Goal: Task Accomplishment & Management: Use online tool/utility

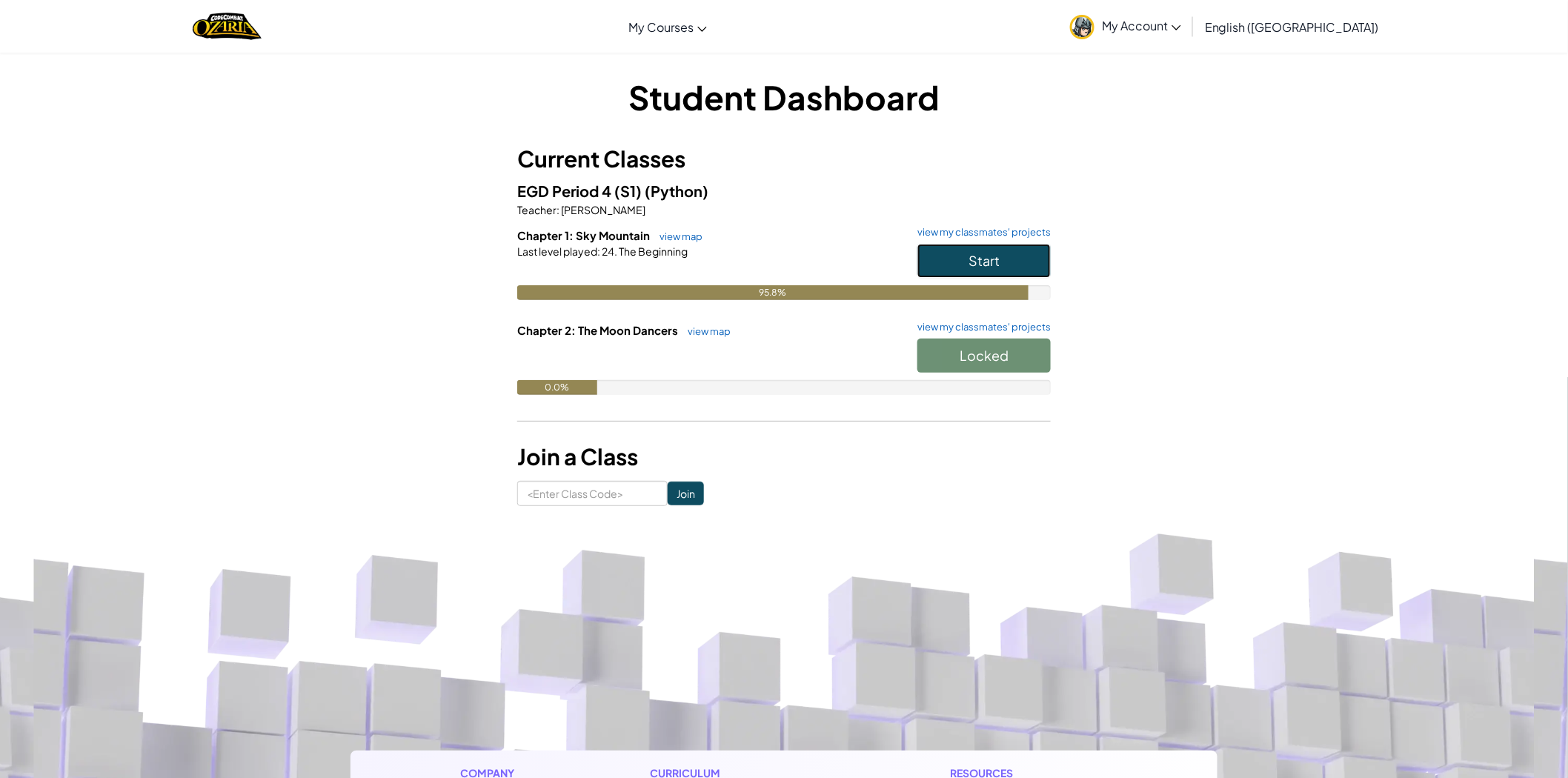
click at [1009, 257] on button "Start" at bounding box center [984, 260] width 133 height 34
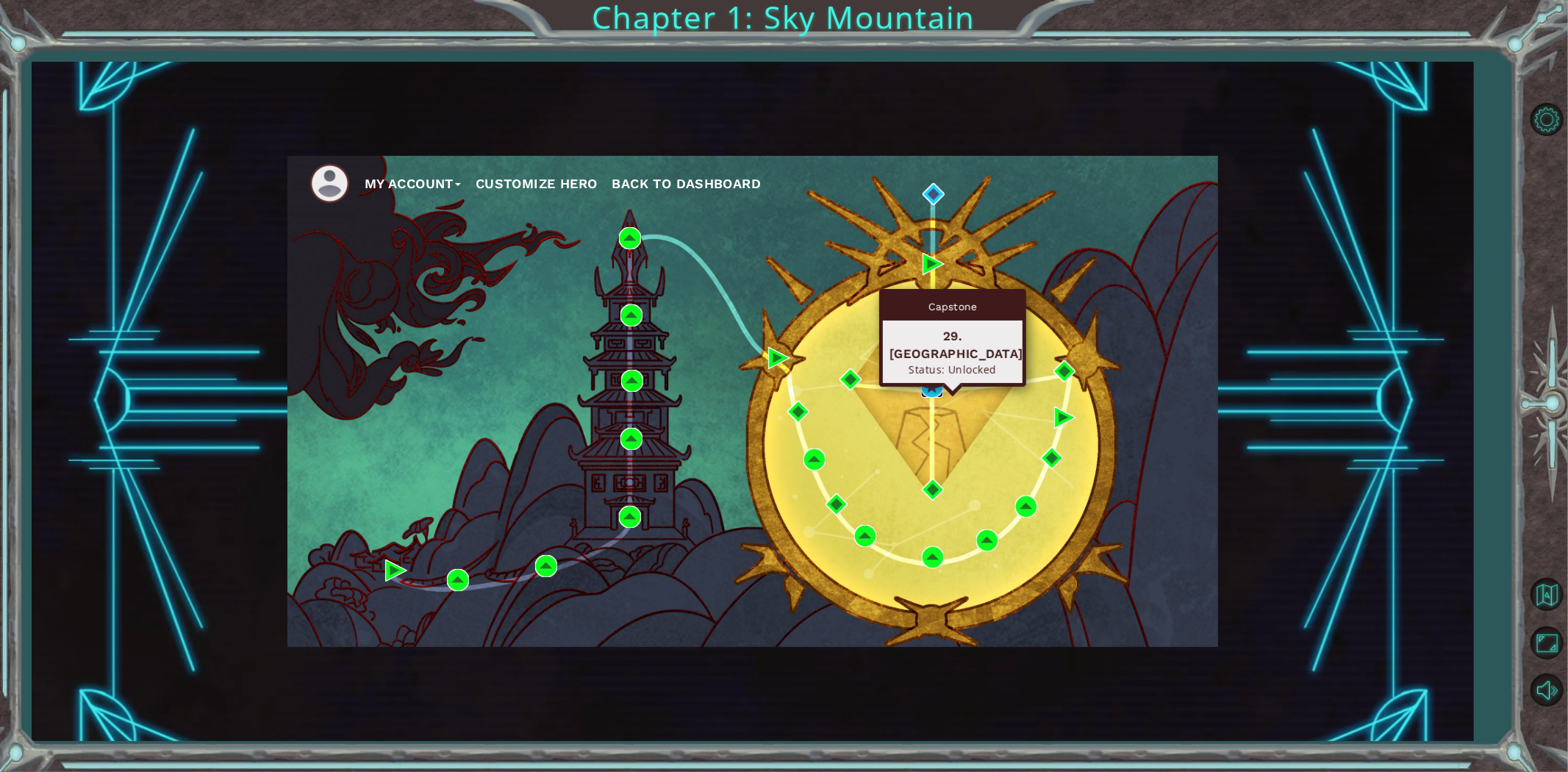
click at [931, 385] on img at bounding box center [932, 386] width 22 height 22
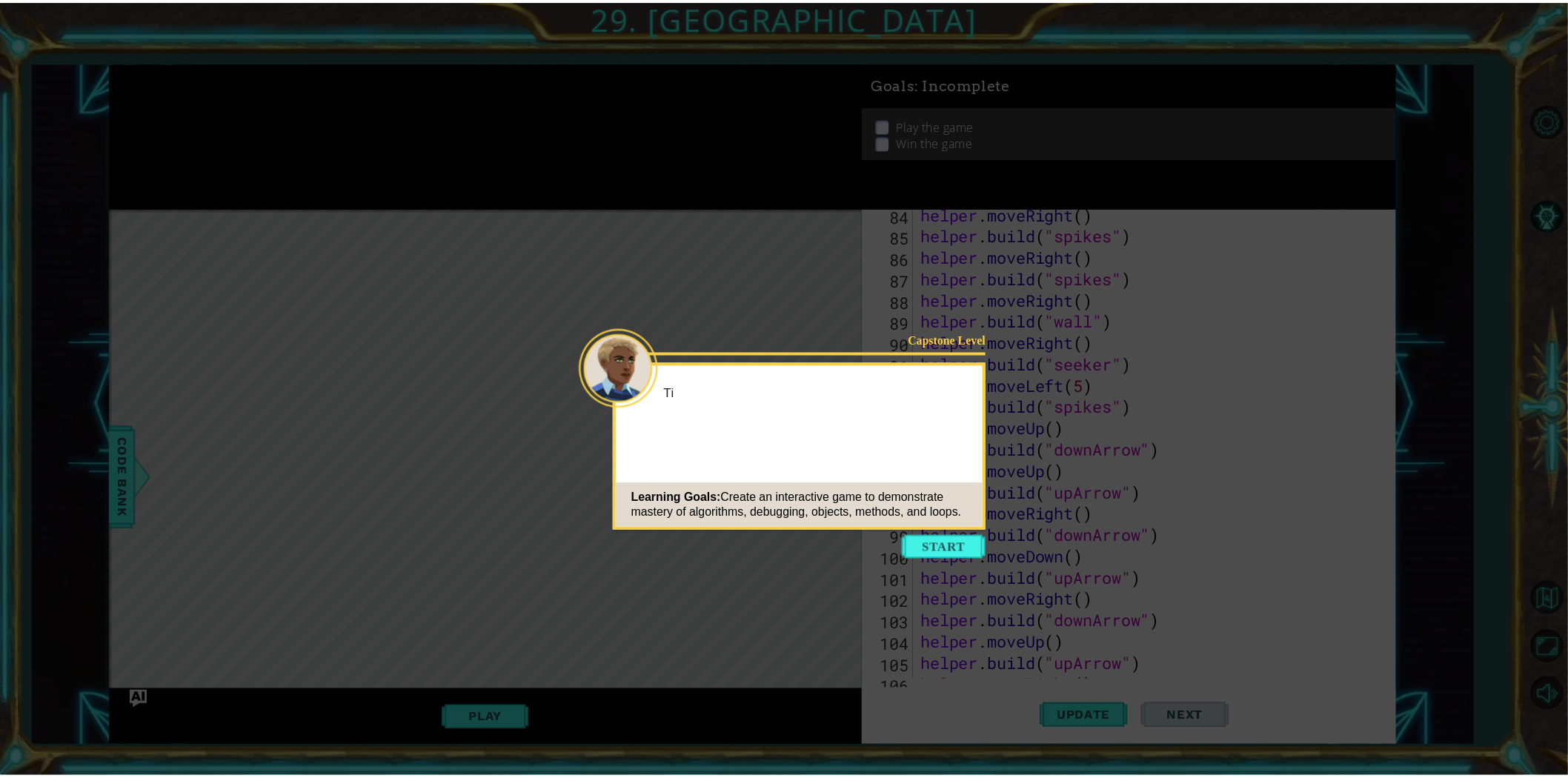
scroll to position [2881, 0]
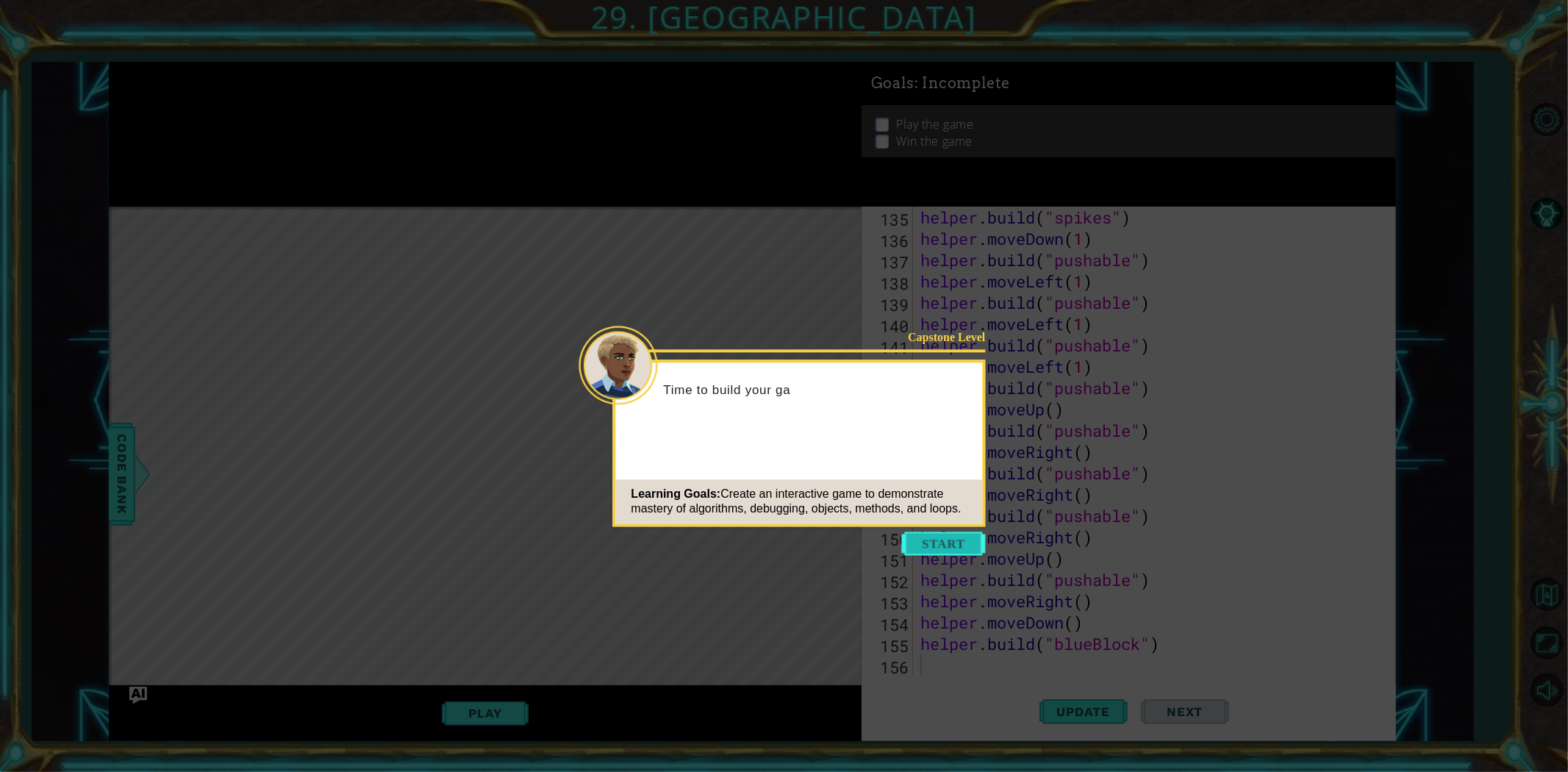
click at [953, 545] on button "Start" at bounding box center [945, 543] width 84 height 24
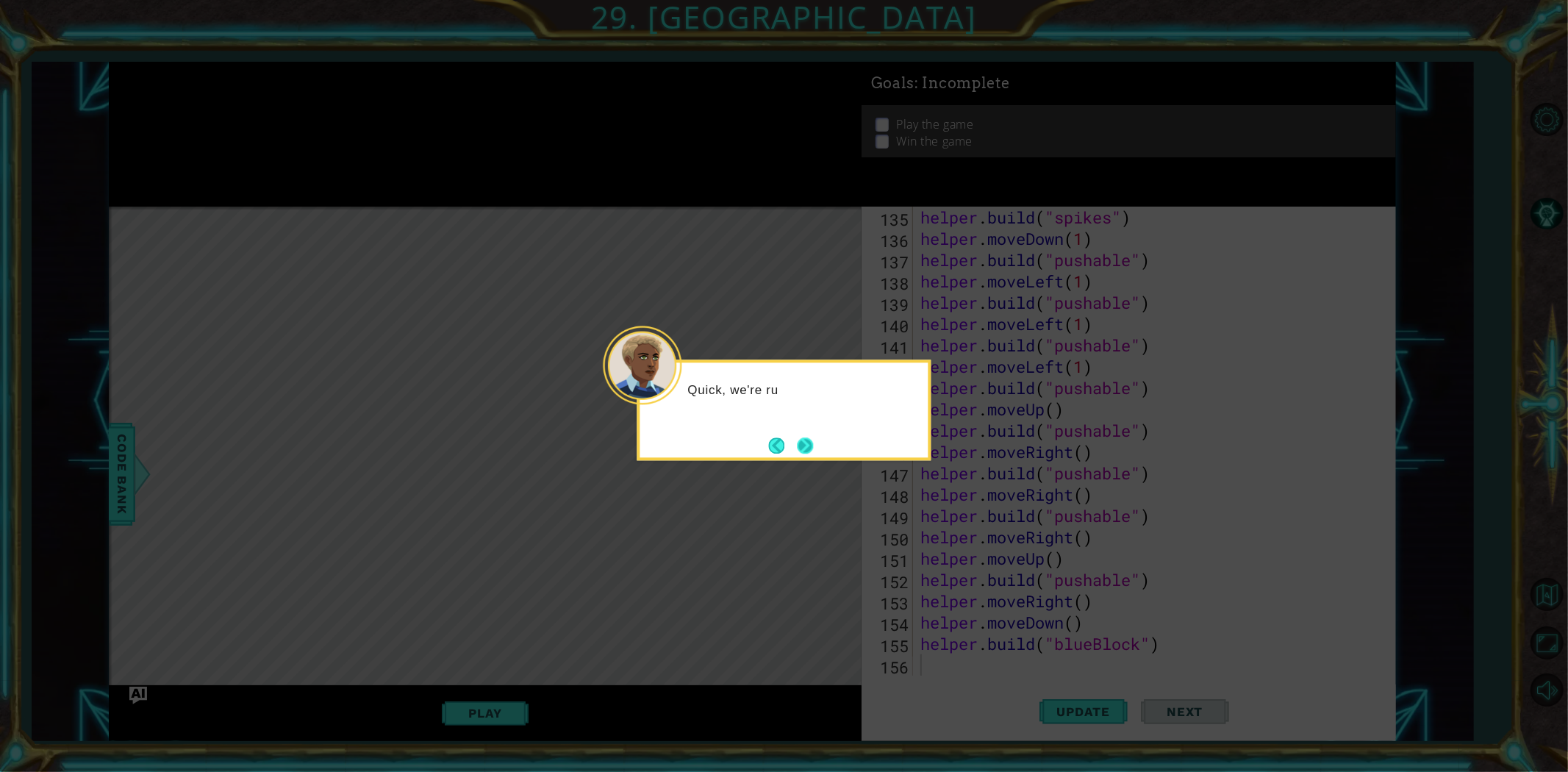
click at [804, 444] on button "Next" at bounding box center [805, 446] width 18 height 18
click at [800, 444] on button "Next" at bounding box center [805, 446] width 16 height 16
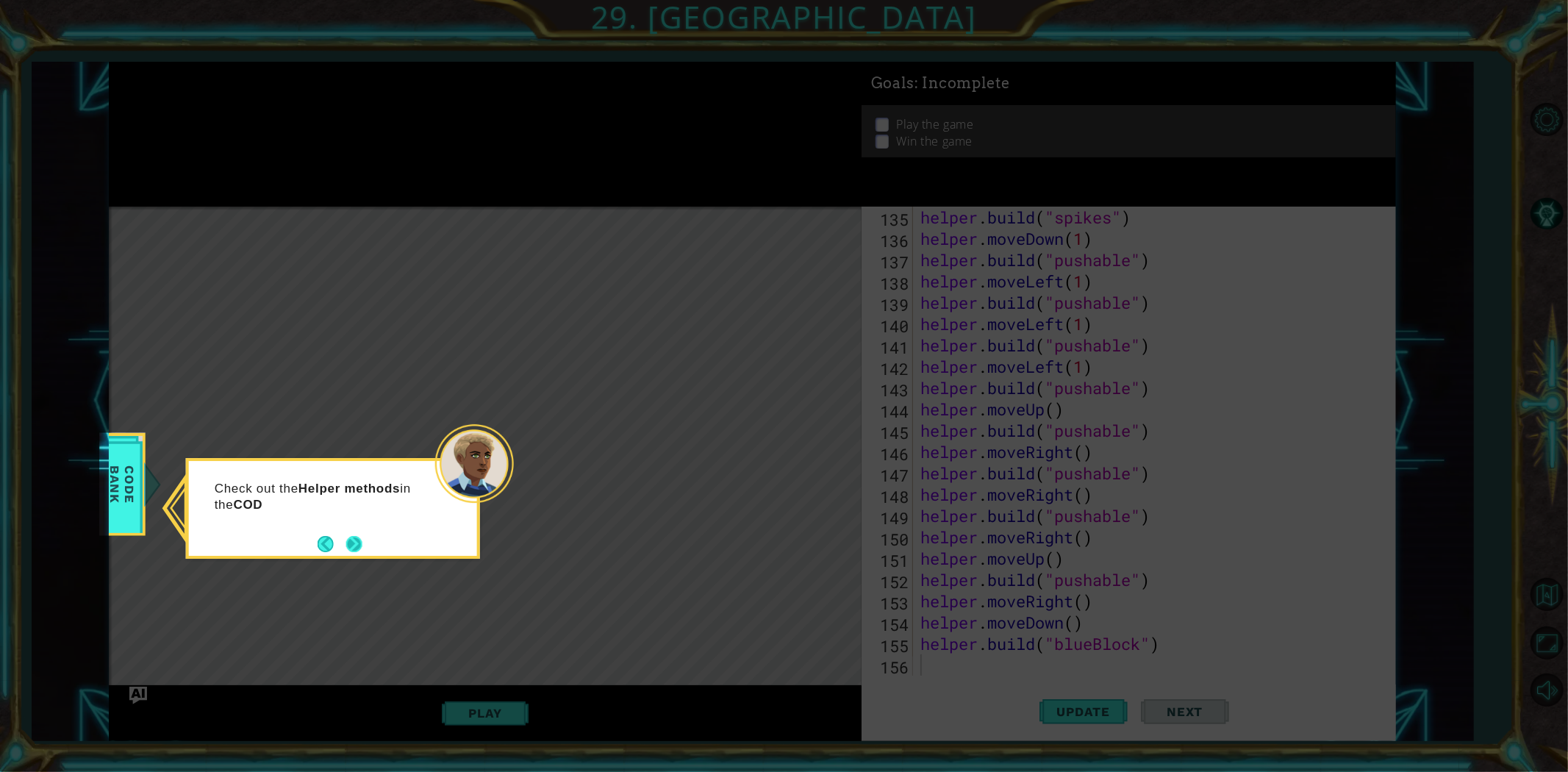
click at [366, 535] on div "Check out the Helper methods in the COD" at bounding box center [333, 501] width 288 height 80
click at [355, 546] on button "Next" at bounding box center [354, 545] width 17 height 17
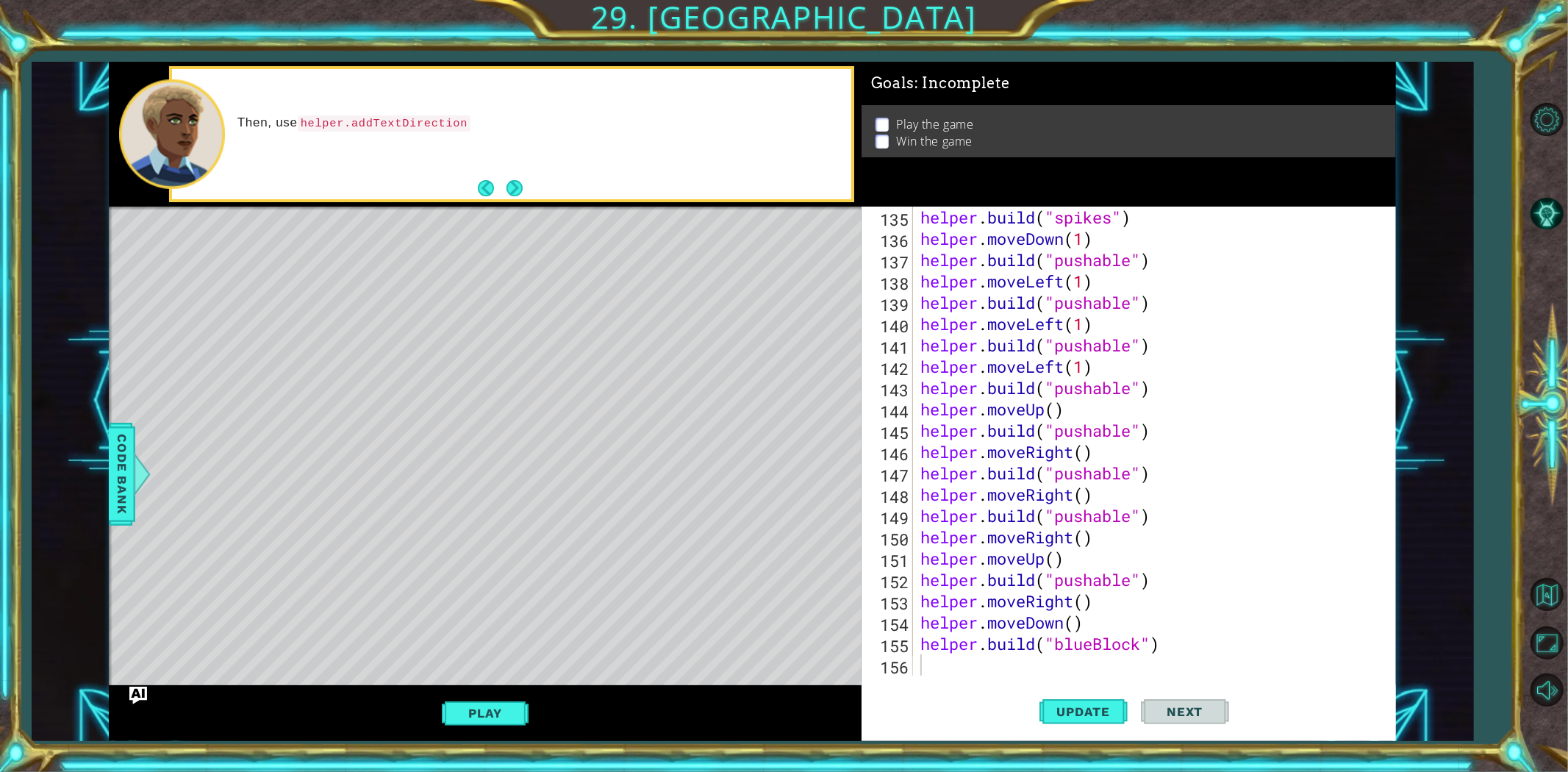
drag, startPoint x: 463, startPoint y: 715, endPoint x: 417, endPoint y: 648, distance: 81.3
click at [468, 712] on button "Play" at bounding box center [485, 713] width 86 height 28
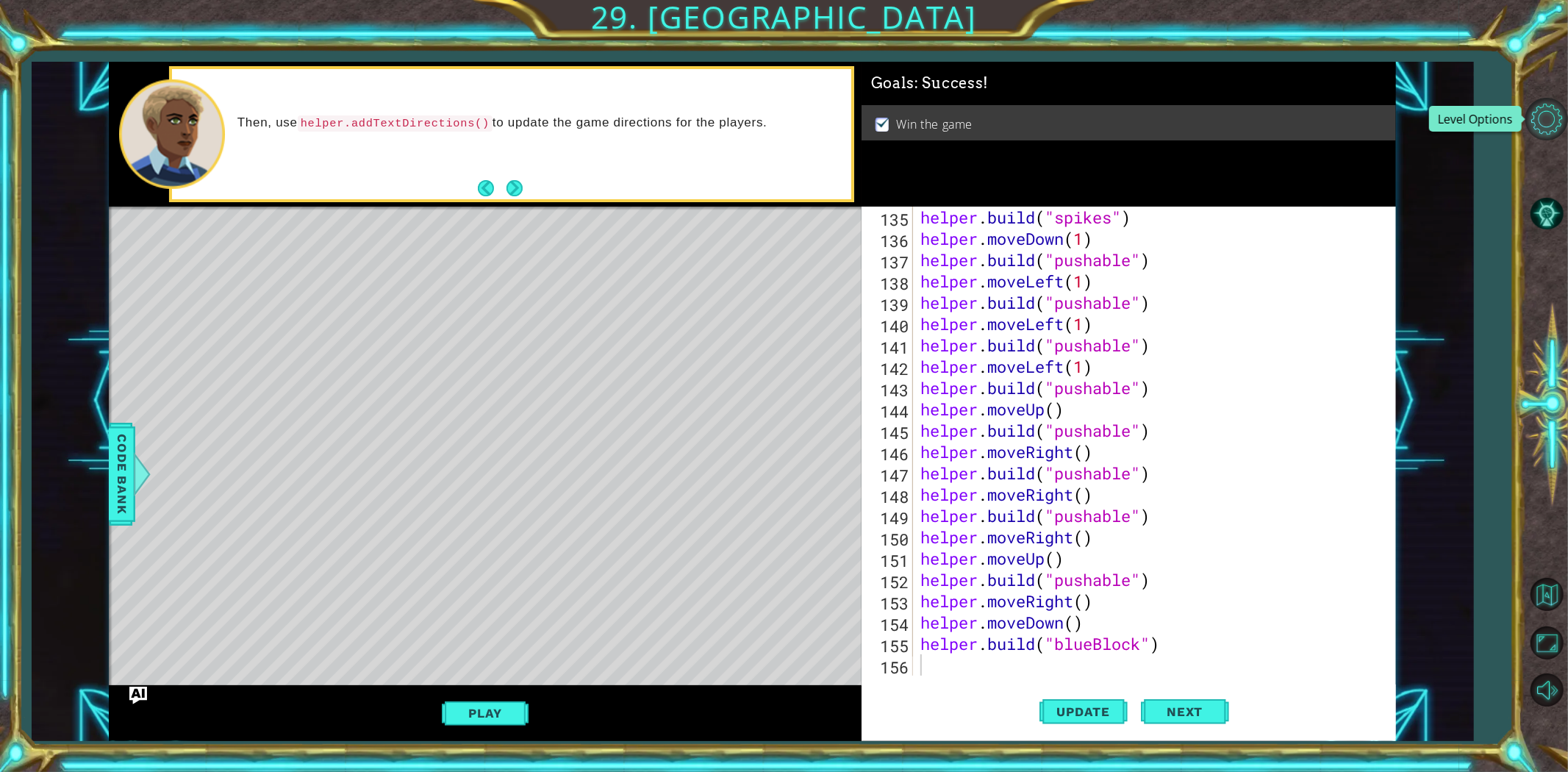
click at [1555, 121] on button "Level Options" at bounding box center [1547, 119] width 43 height 43
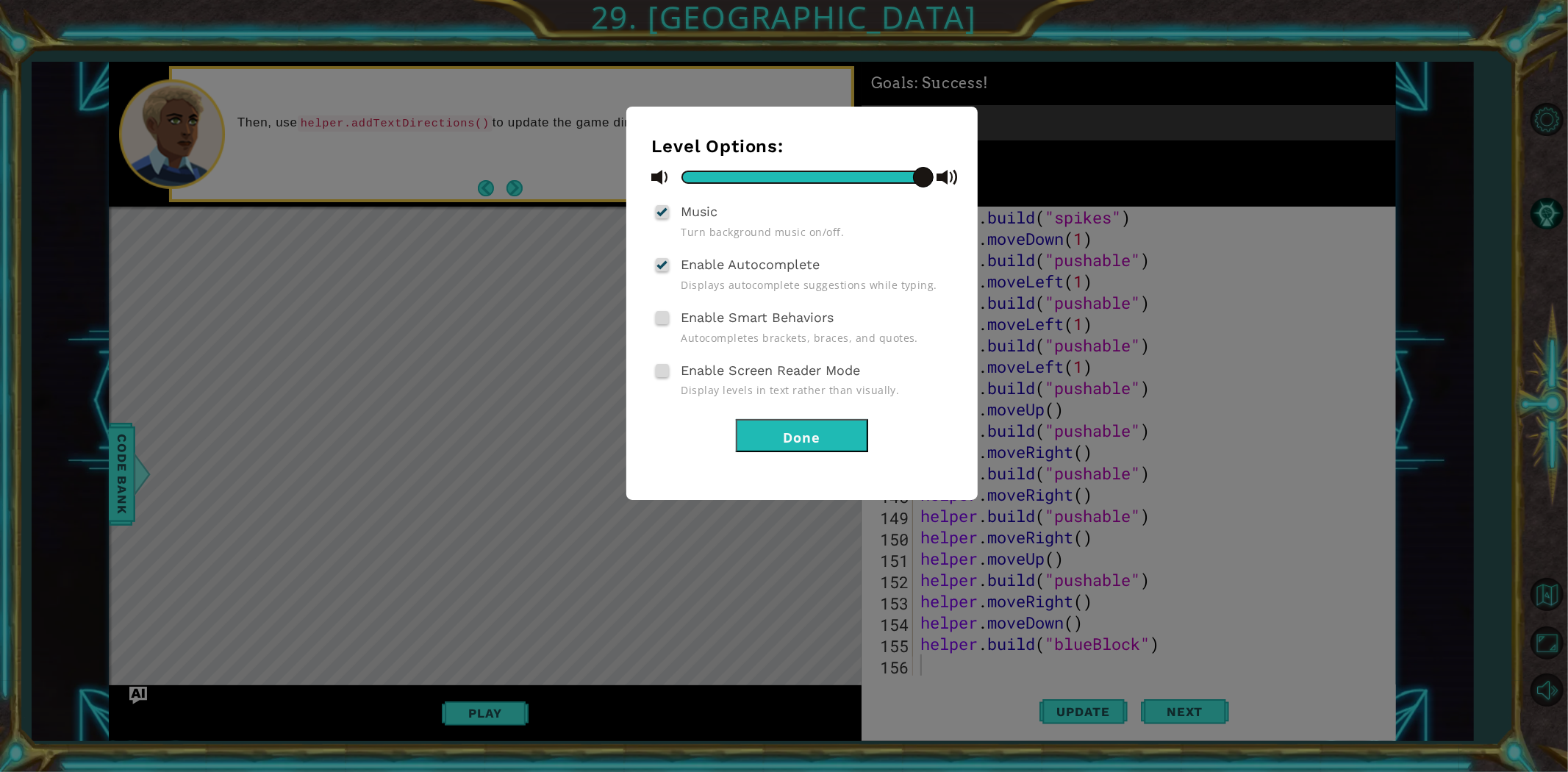
click at [1339, 218] on div "Level Options: Music Turn background music on/off. Enable Autocomplete Displays…" at bounding box center [784, 386] width 1568 height 772
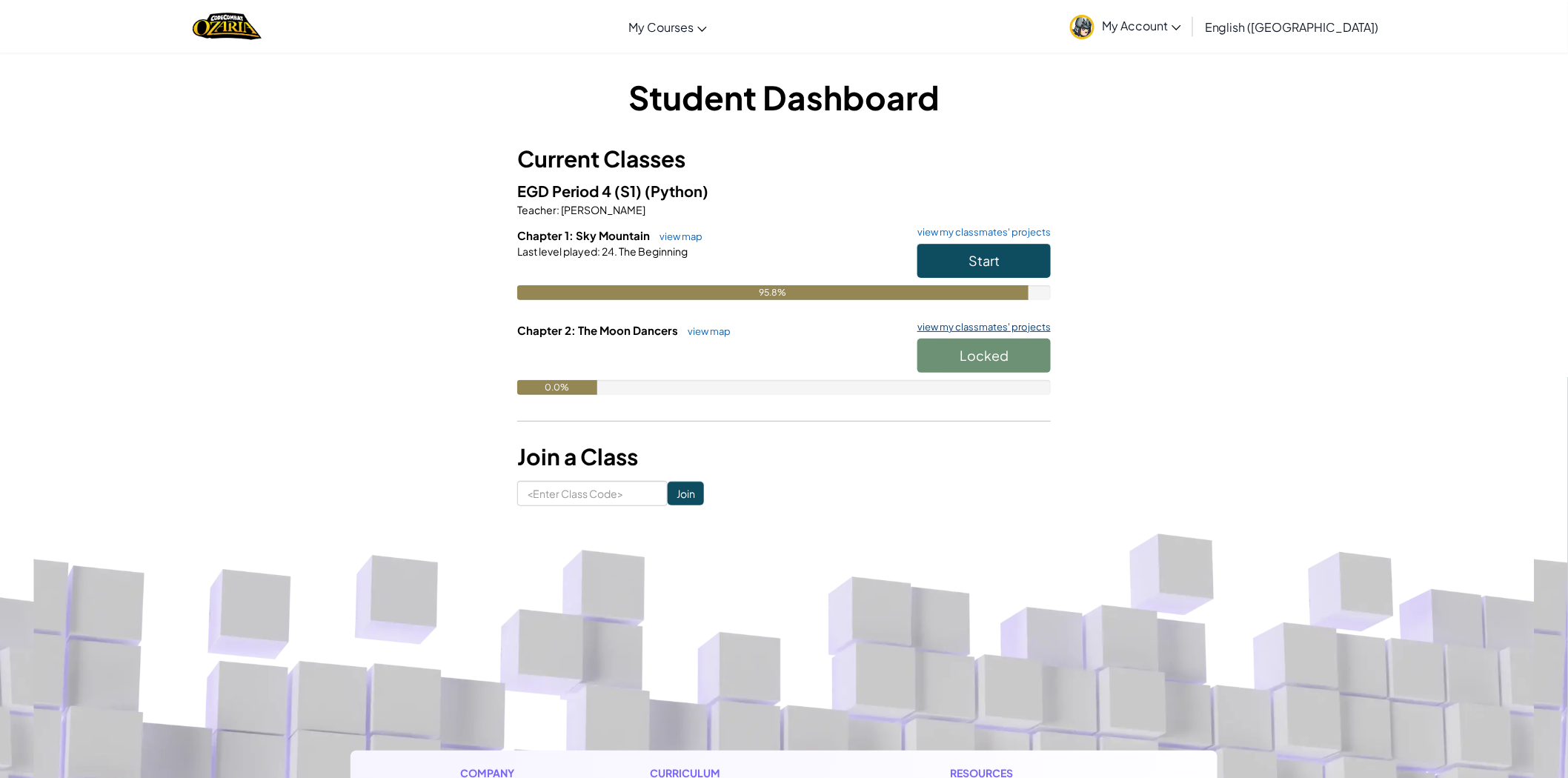
click at [964, 325] on link "view my classmates' projects" at bounding box center [980, 328] width 141 height 10
click at [1020, 228] on link "view my classmates' projects" at bounding box center [980, 232] width 141 height 10
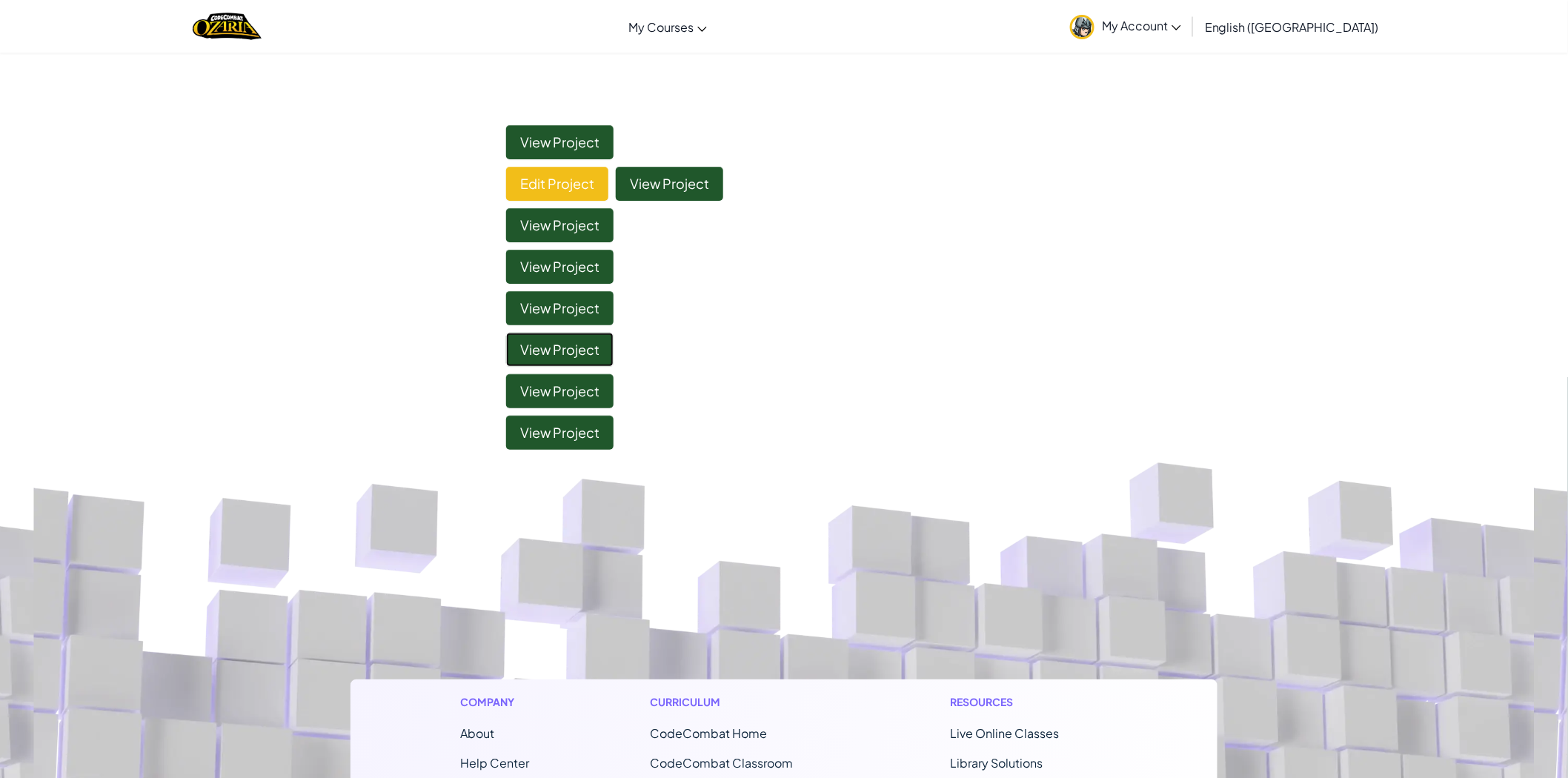
click at [542, 342] on link "View Project" at bounding box center [560, 349] width 108 height 34
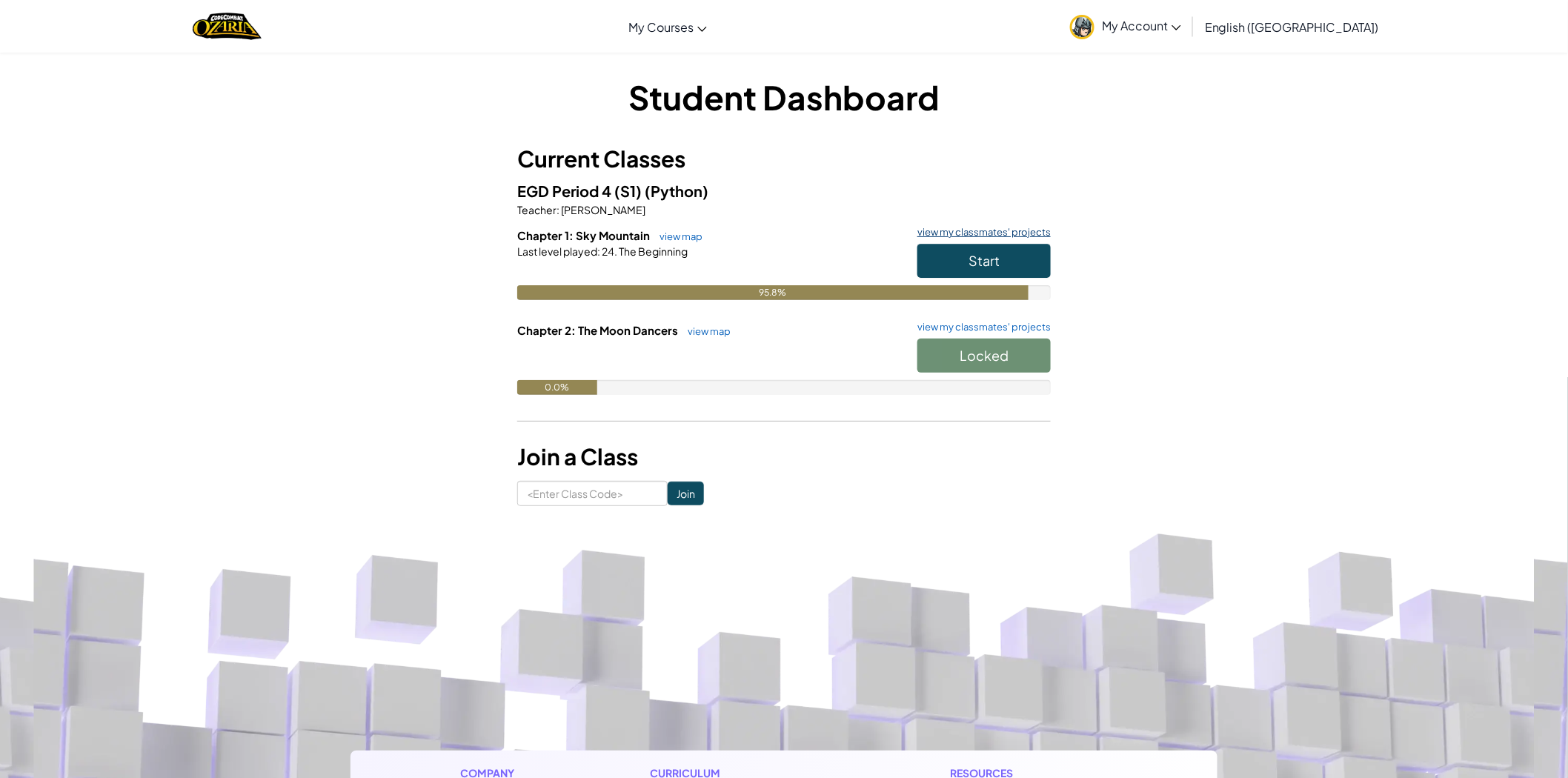
click at [983, 228] on link "view my classmates' projects" at bounding box center [980, 232] width 141 height 10
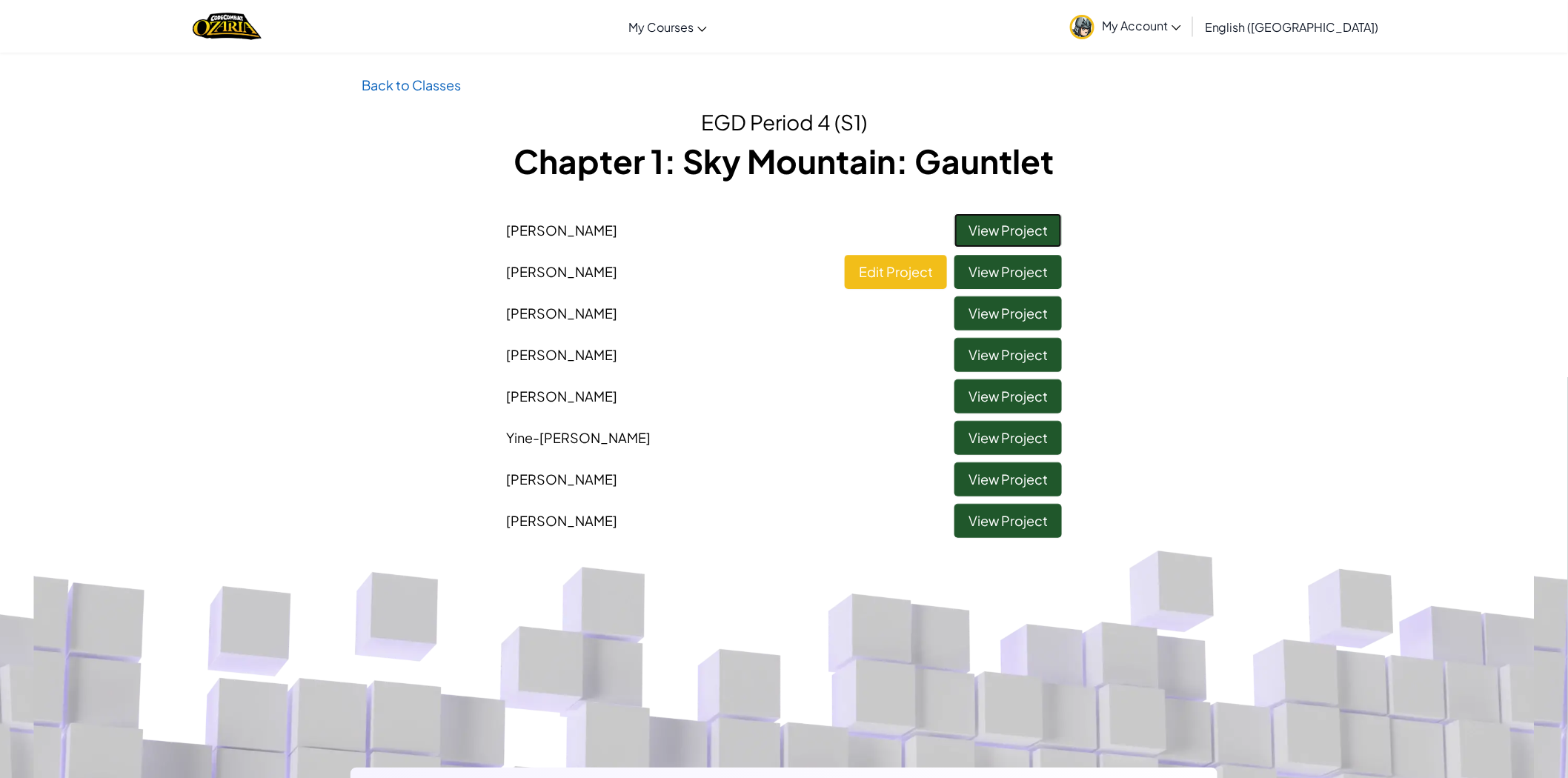
click at [1023, 228] on link "View Project" at bounding box center [1008, 229] width 108 height 34
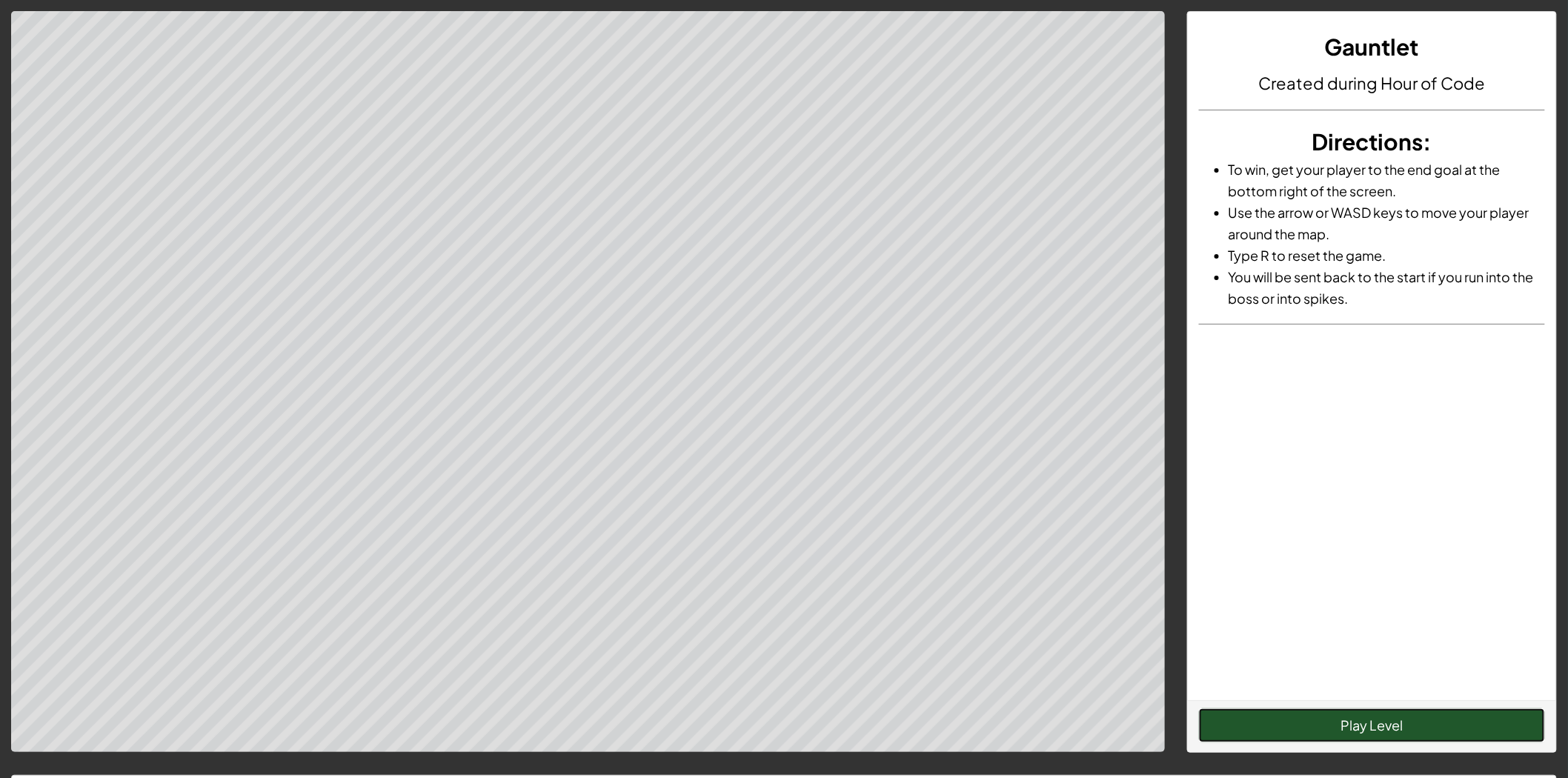
click at [1290, 721] on button "Play Level" at bounding box center [1371, 725] width 346 height 34
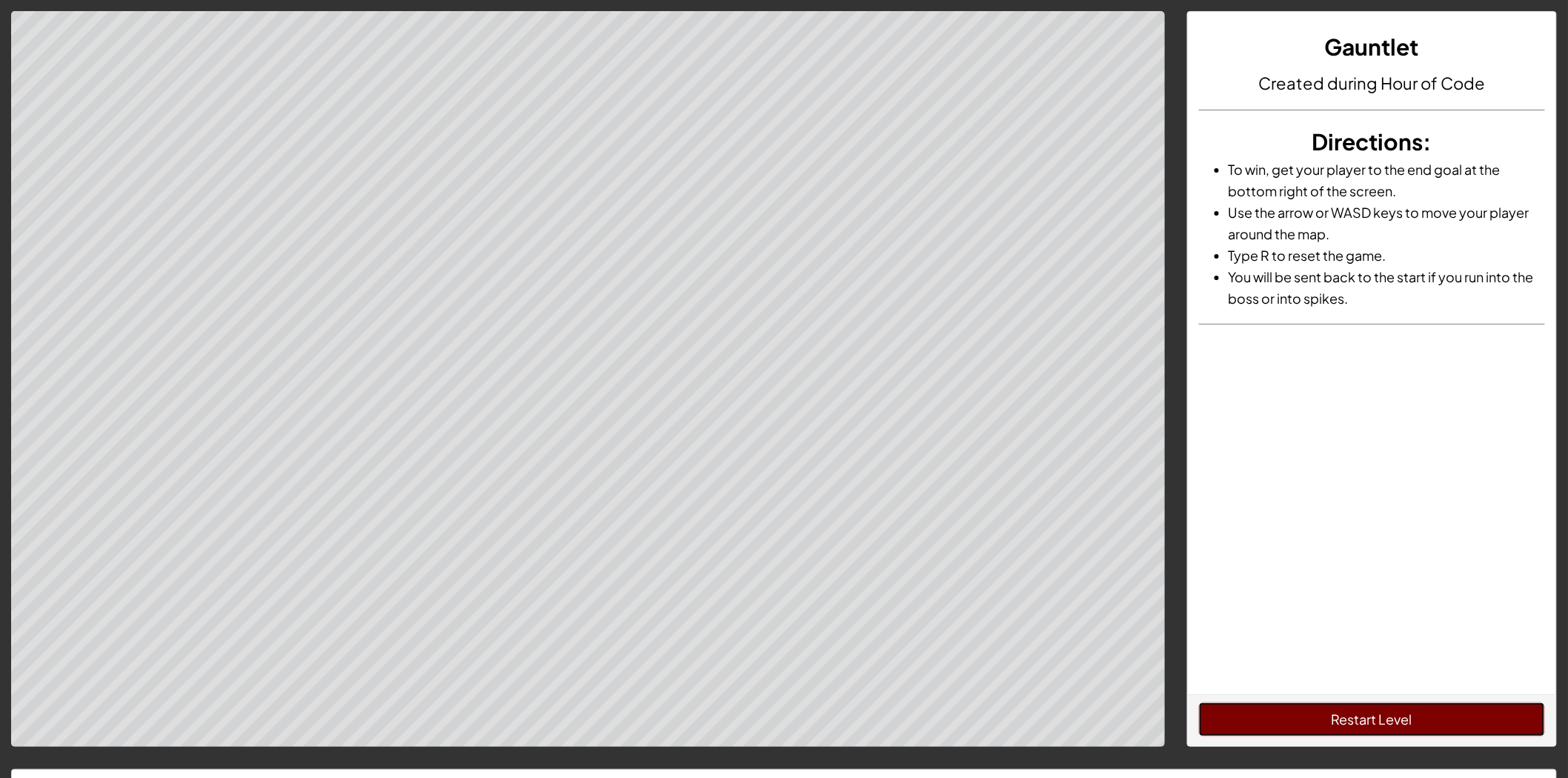
click at [1381, 724] on button "Restart Level" at bounding box center [1371, 719] width 346 height 34
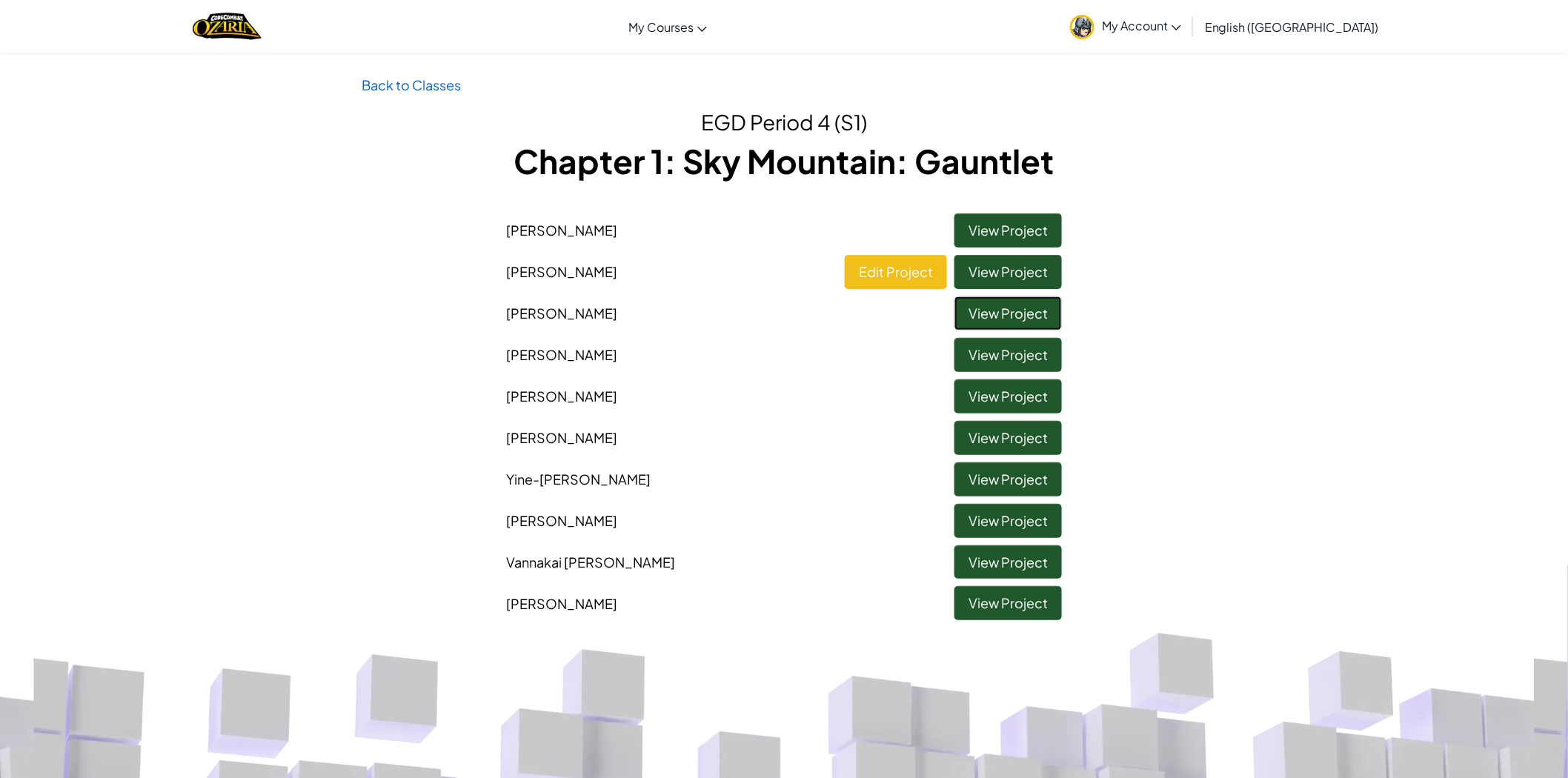
click at [997, 309] on link "View Project" at bounding box center [1008, 313] width 108 height 34
click at [1005, 528] on link "View Project" at bounding box center [1008, 521] width 108 height 34
click at [989, 398] on link "View Project" at bounding box center [1008, 396] width 108 height 34
click at [875, 269] on link "Edit Project" at bounding box center [896, 272] width 102 height 34
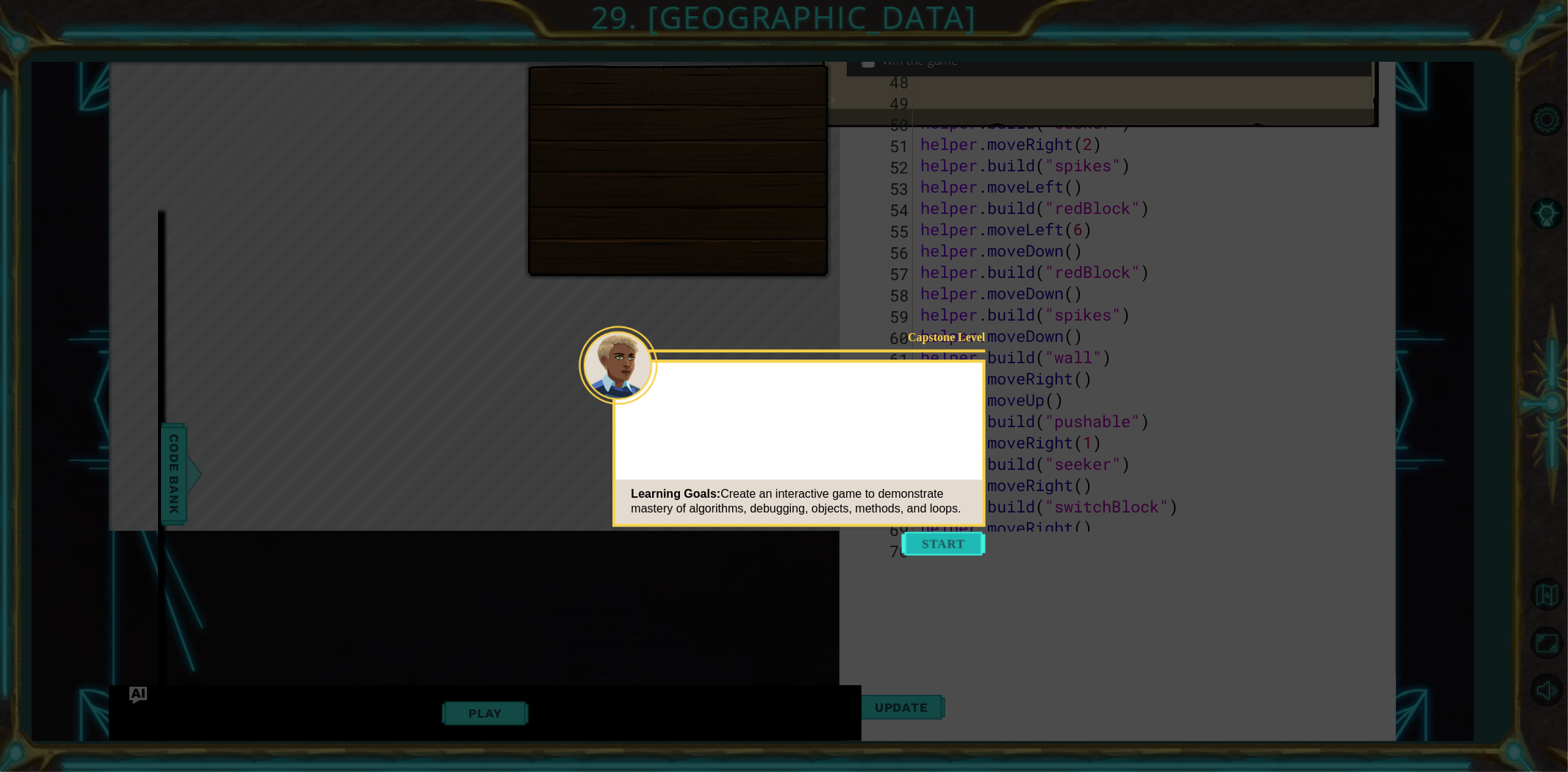
click at [927, 535] on button "Start" at bounding box center [945, 543] width 84 height 24
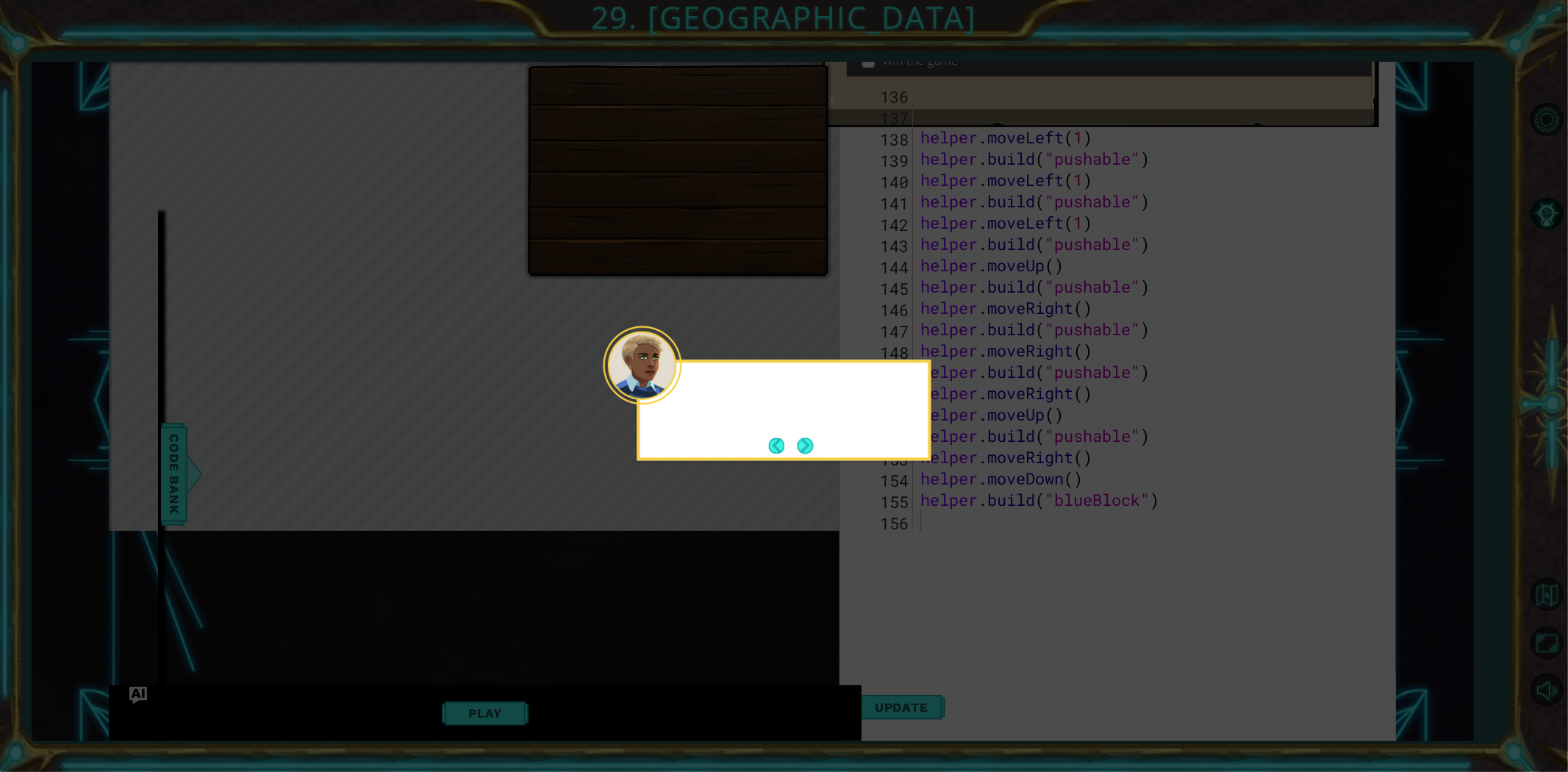
scroll to position [2880, 0]
click at [816, 438] on button "Next" at bounding box center [806, 446] width 19 height 19
click at [810, 438] on button "Next" at bounding box center [805, 446] width 16 height 16
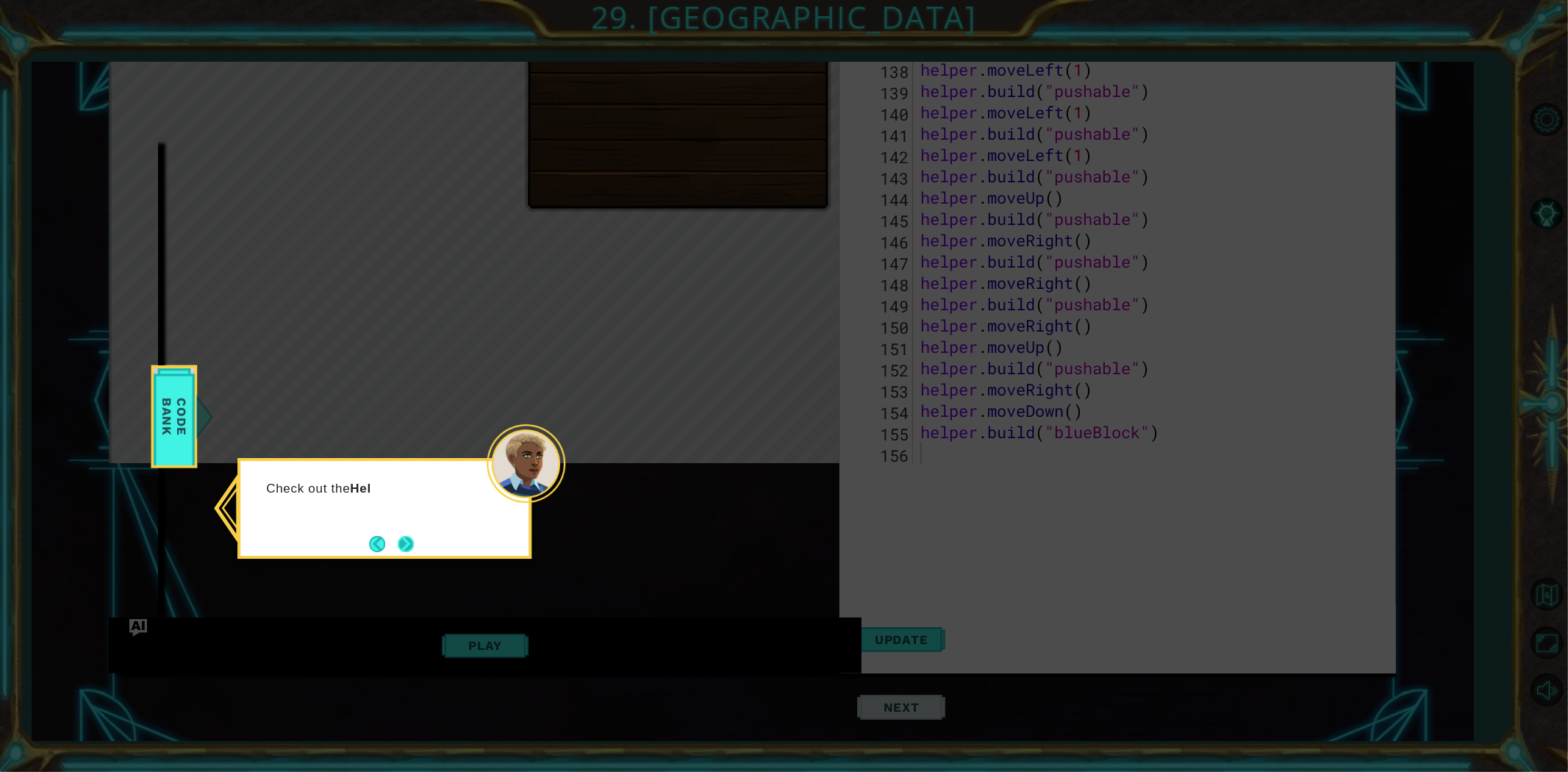
click at [398, 541] on button "Next" at bounding box center [406, 544] width 17 height 17
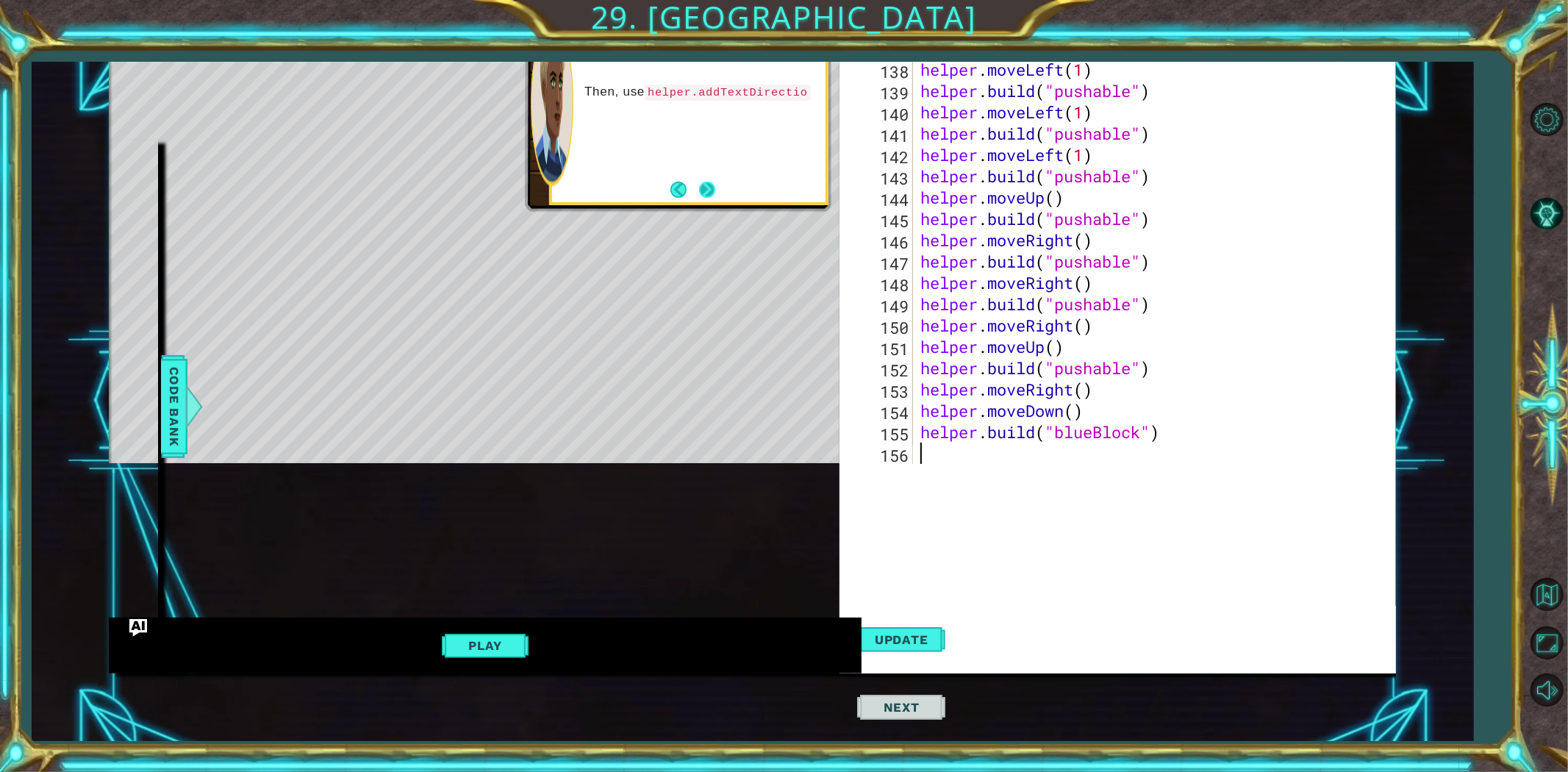
click at [708, 187] on button "Next" at bounding box center [708, 189] width 19 height 19
click at [708, 187] on button "Next" at bounding box center [708, 189] width 17 height 17
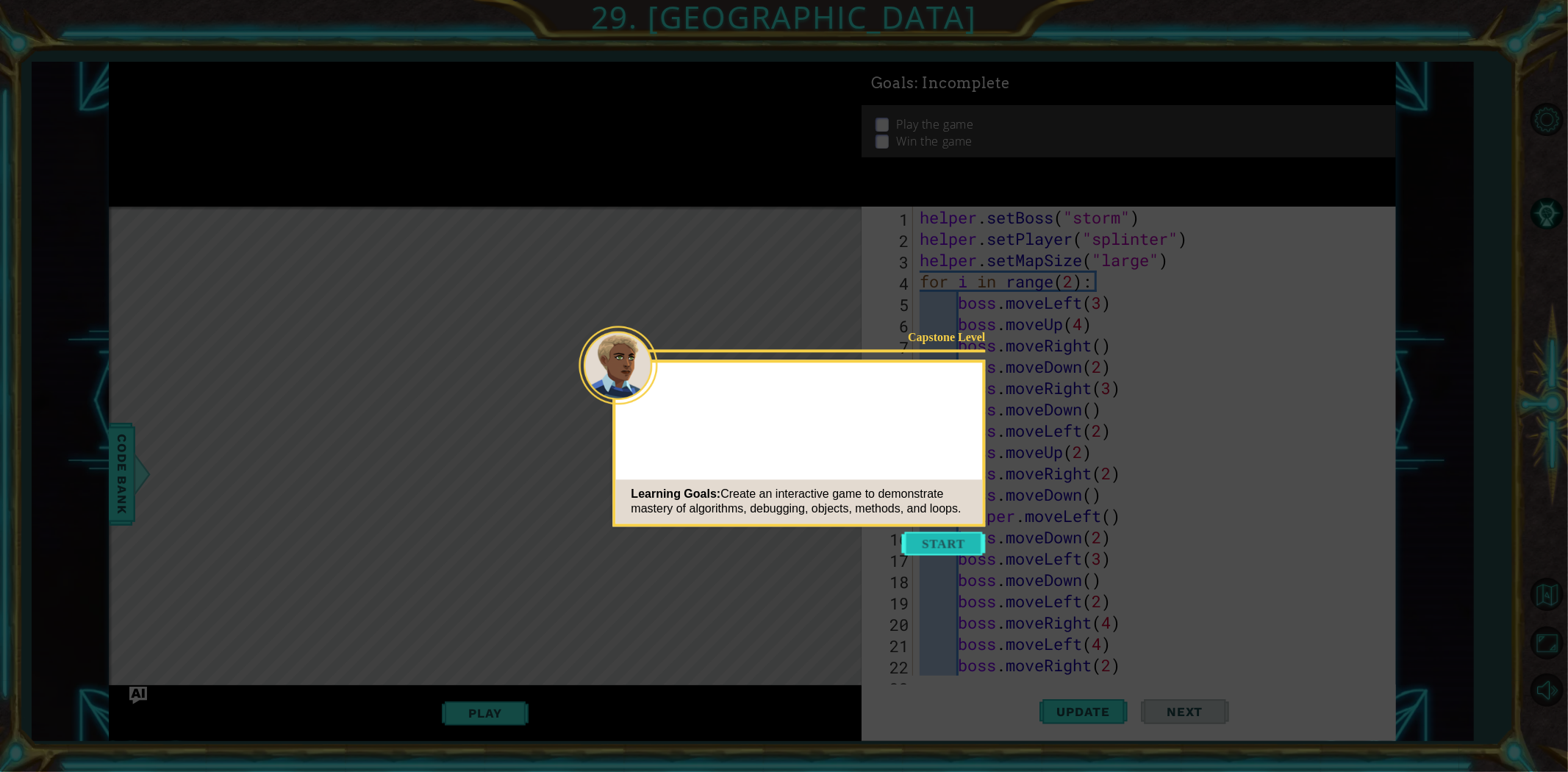
click at [950, 533] on button "Start" at bounding box center [945, 543] width 84 height 24
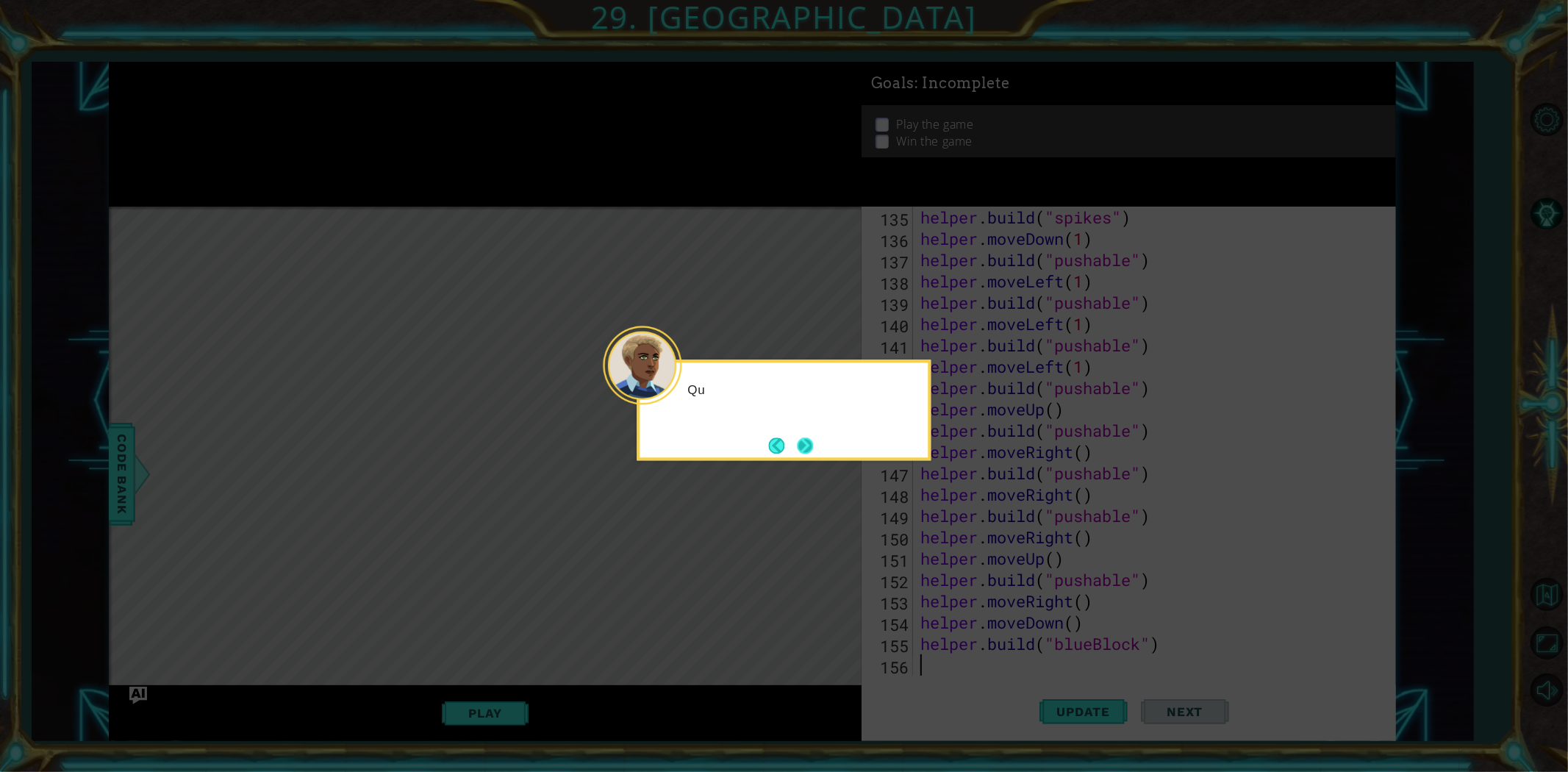
scroll to position [2858, 0]
click at [796, 436] on button "Next" at bounding box center [806, 446] width 23 height 23
click at [797, 437] on button "Next" at bounding box center [806, 446] width 17 height 17
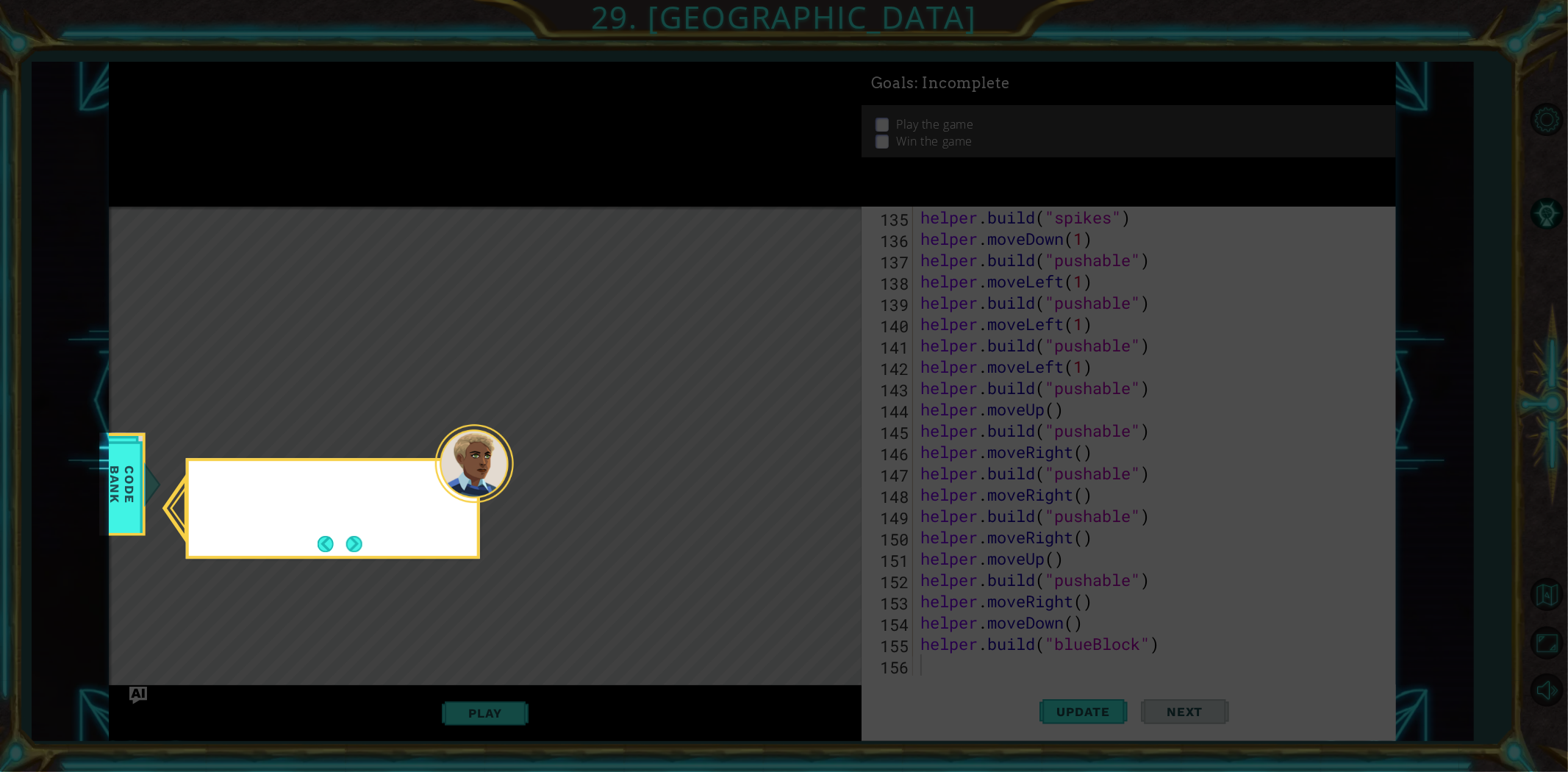
click at [793, 436] on icon at bounding box center [784, 386] width 1568 height 772
click at [360, 536] on button "Next" at bounding box center [354, 543] width 27 height 27
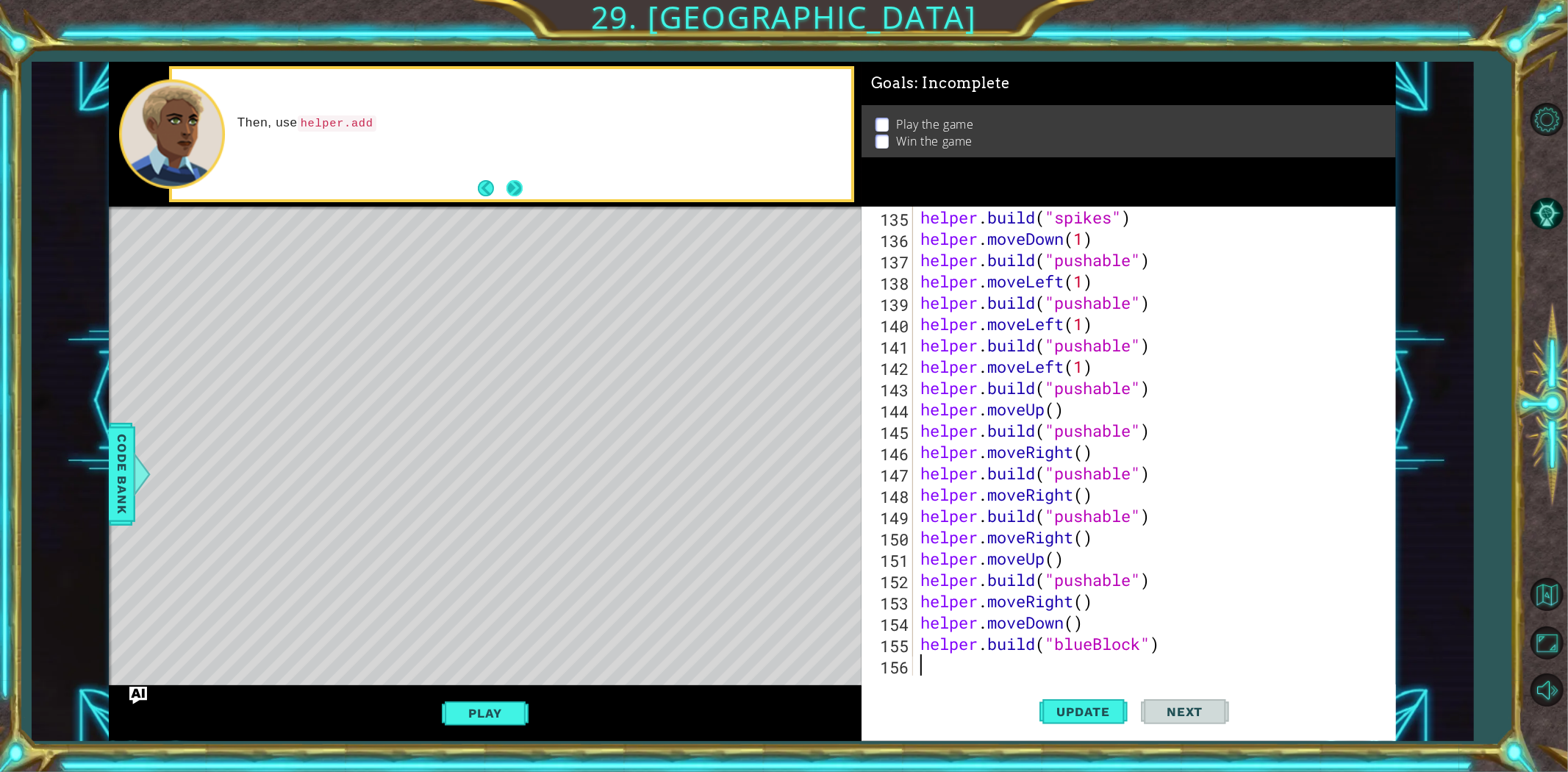
click at [524, 187] on button "Next" at bounding box center [514, 187] width 27 height 27
click at [516, 182] on button "Next" at bounding box center [514, 187] width 27 height 27
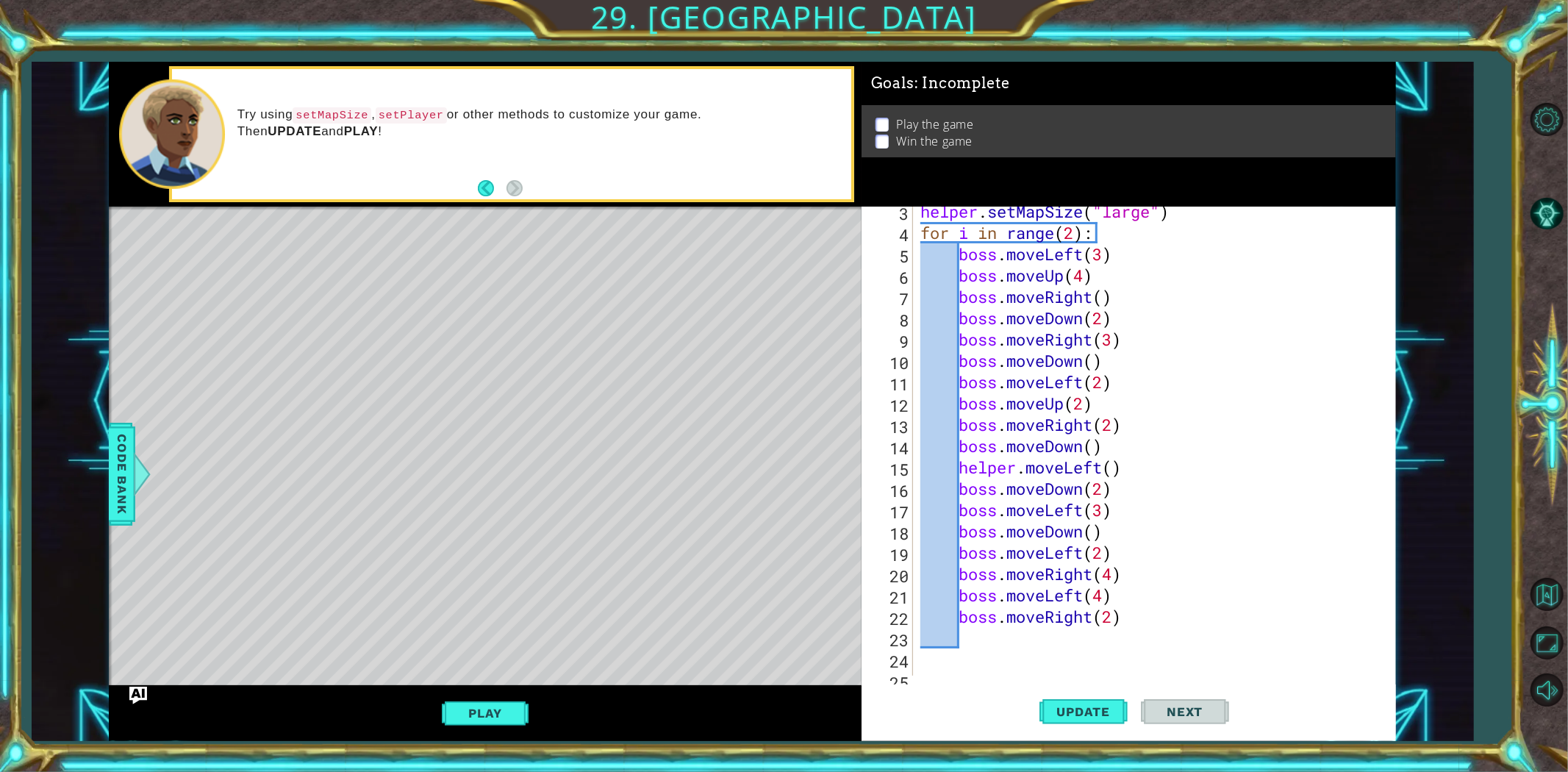
scroll to position [0, 0]
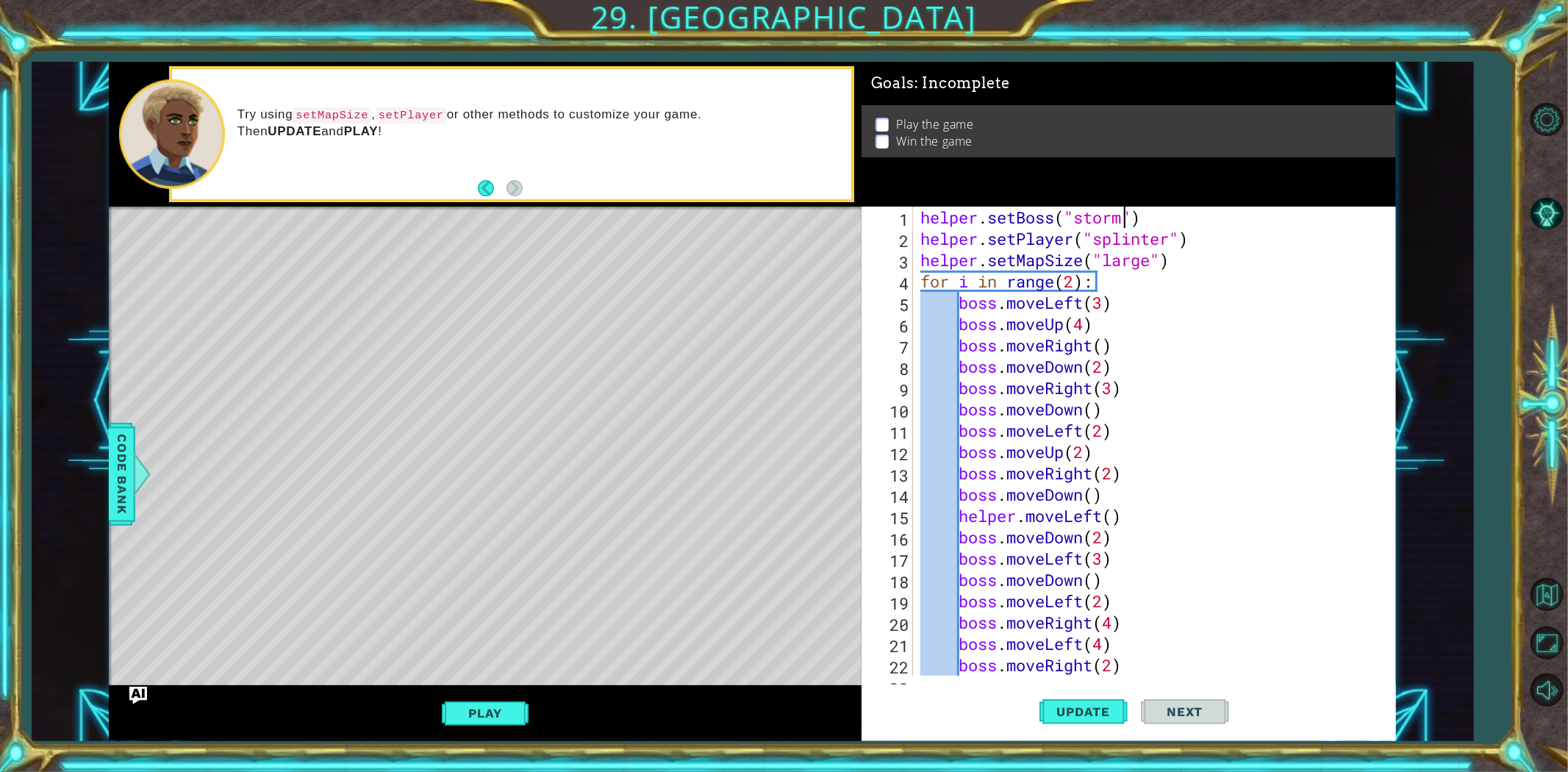
click at [1125, 216] on div "helper . setBoss ( "storm" ) helper . setPlayer ( "splinter" ) helper . setMapS…" at bounding box center [1152, 462] width 468 height 512
click at [1057, 693] on button "Update" at bounding box center [1083, 712] width 88 height 54
type textarea "helper.setBoss("darkness")"
click at [1096, 718] on span "Update" at bounding box center [1083, 712] width 83 height 14
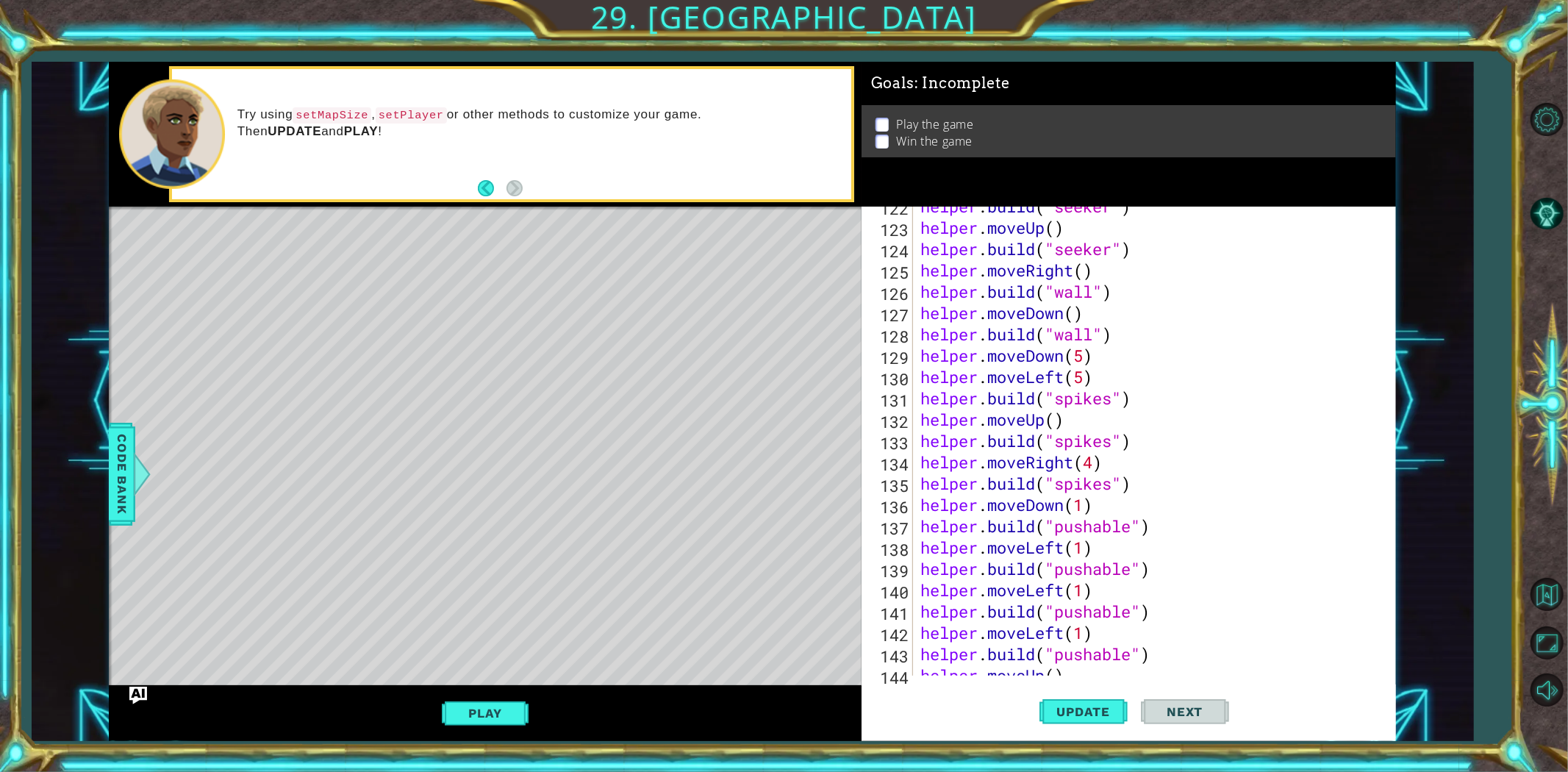
scroll to position [2788, 0]
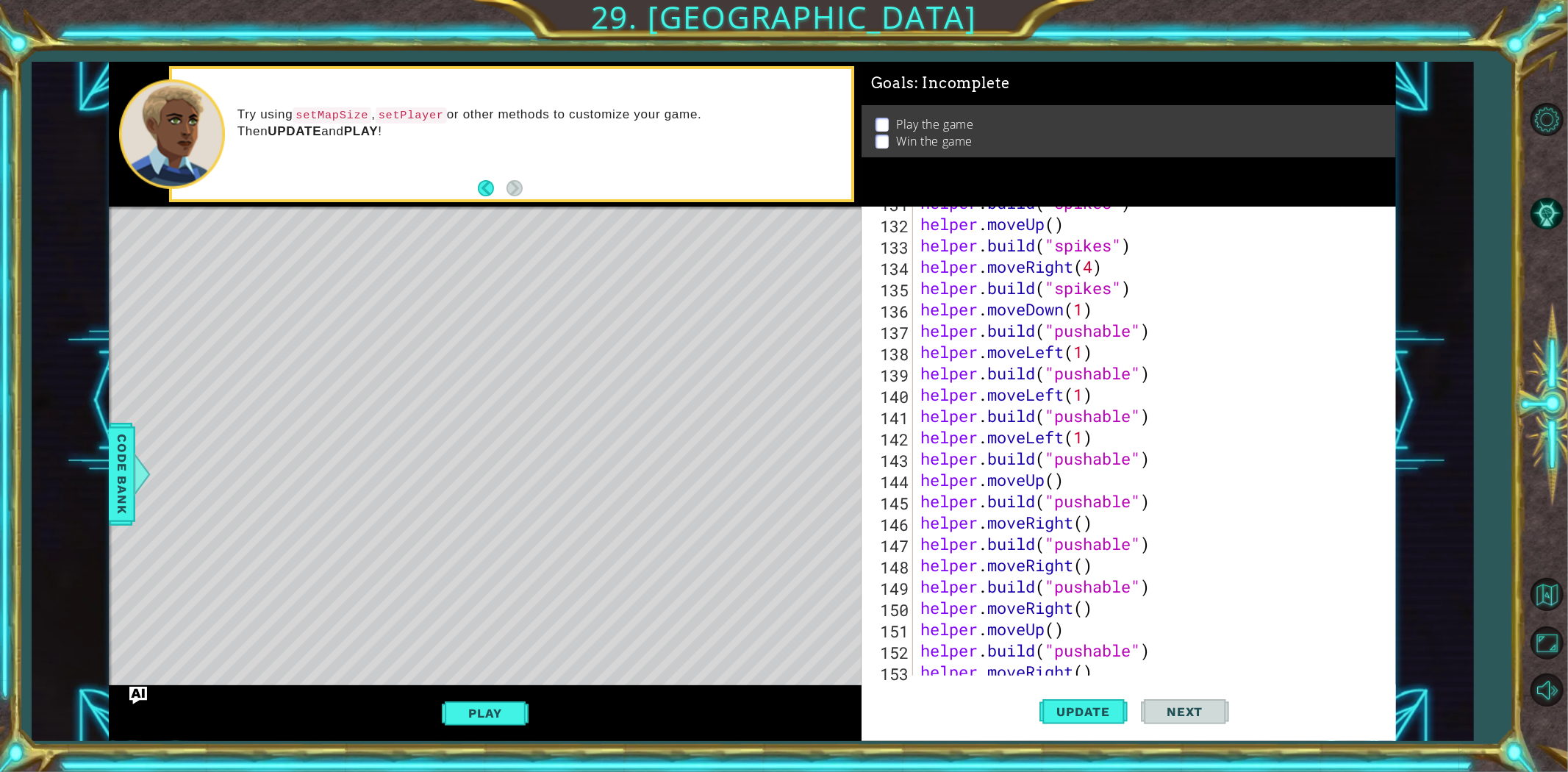
click at [476, 695] on div "Play" at bounding box center [485, 714] width 752 height 55
click at [479, 717] on button "Play" at bounding box center [485, 713] width 86 height 28
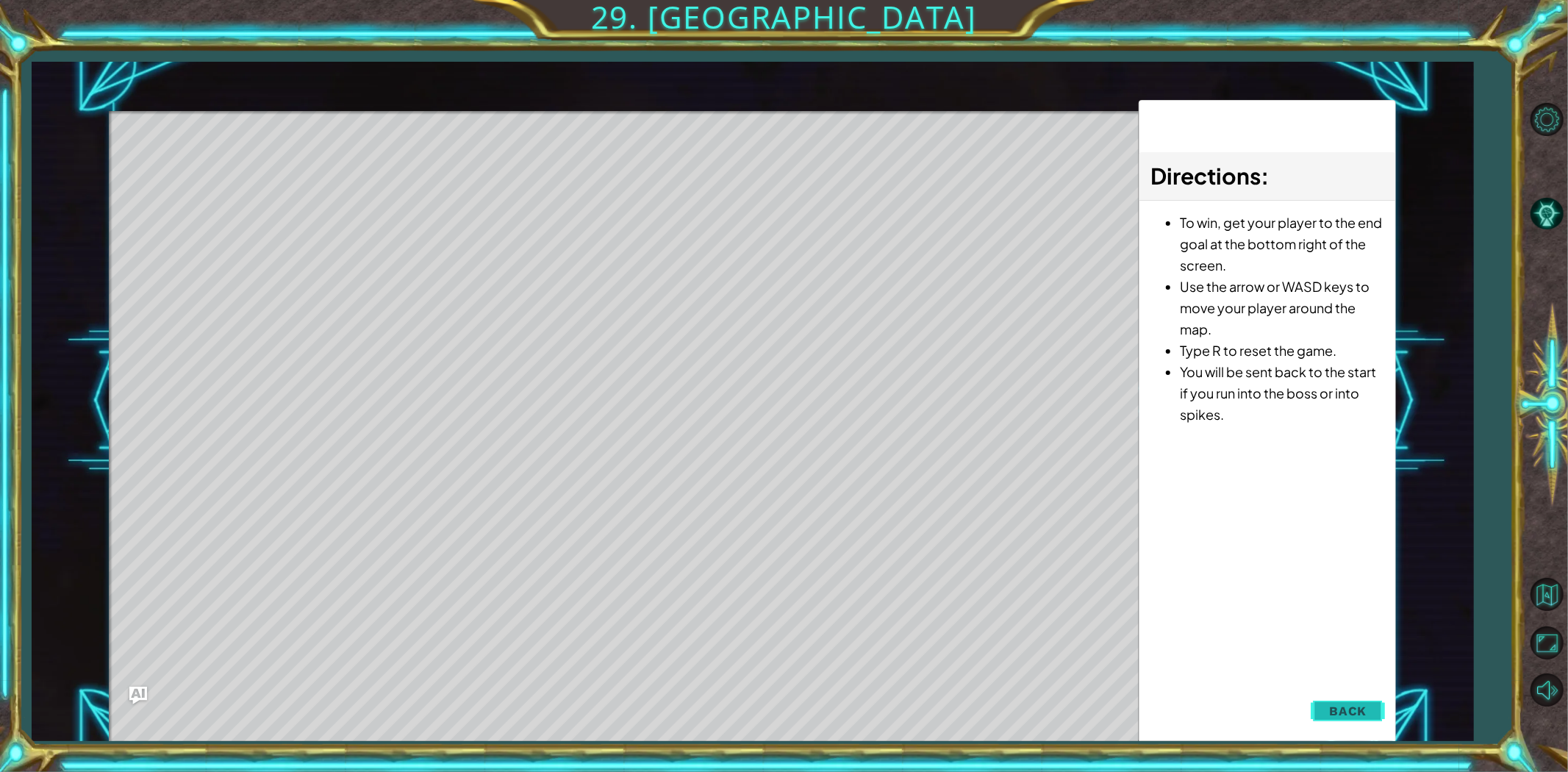
click at [1328, 709] on button "Back" at bounding box center [1348, 711] width 75 height 30
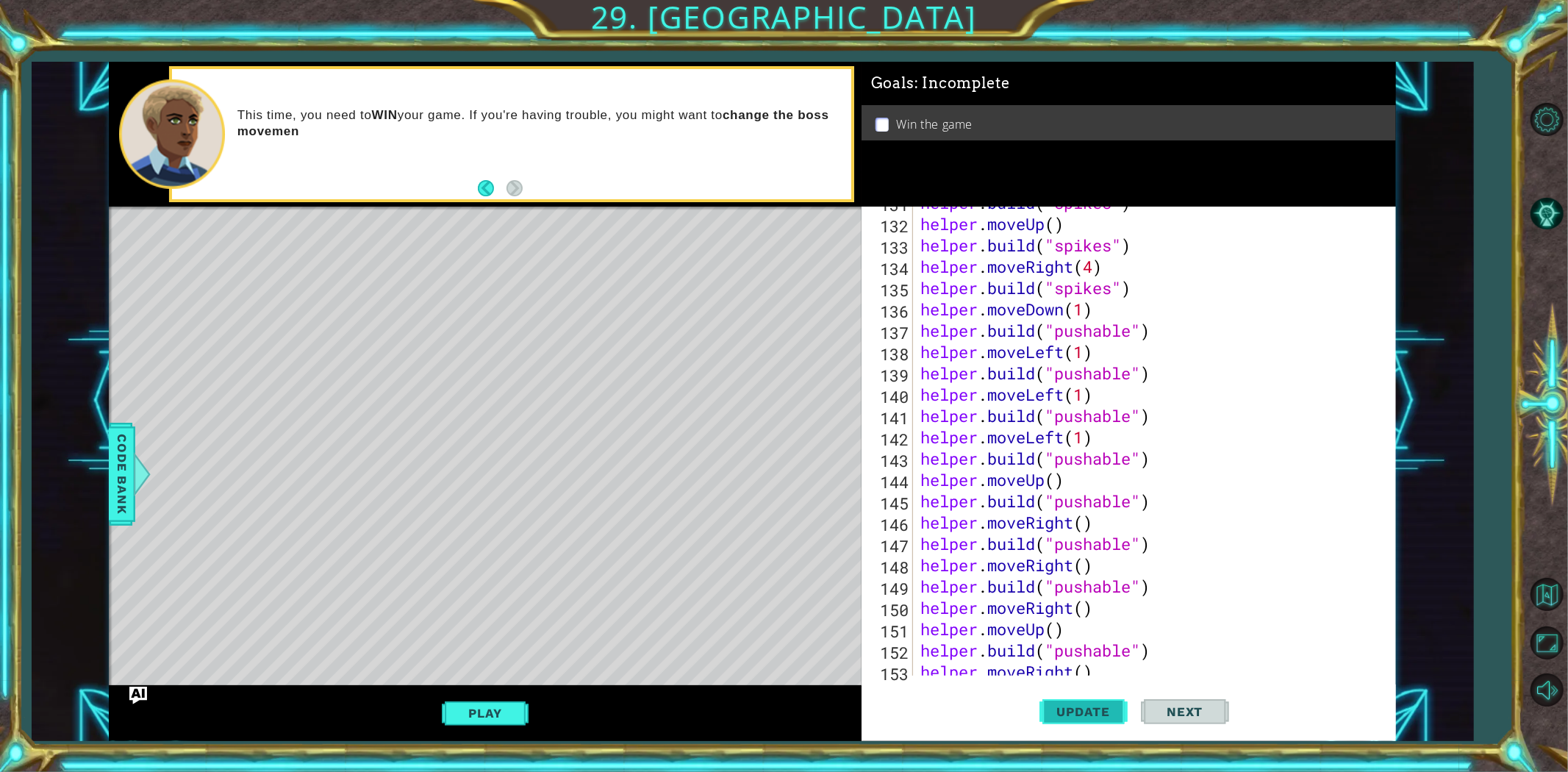
click at [1074, 694] on button "Update" at bounding box center [1083, 712] width 88 height 54
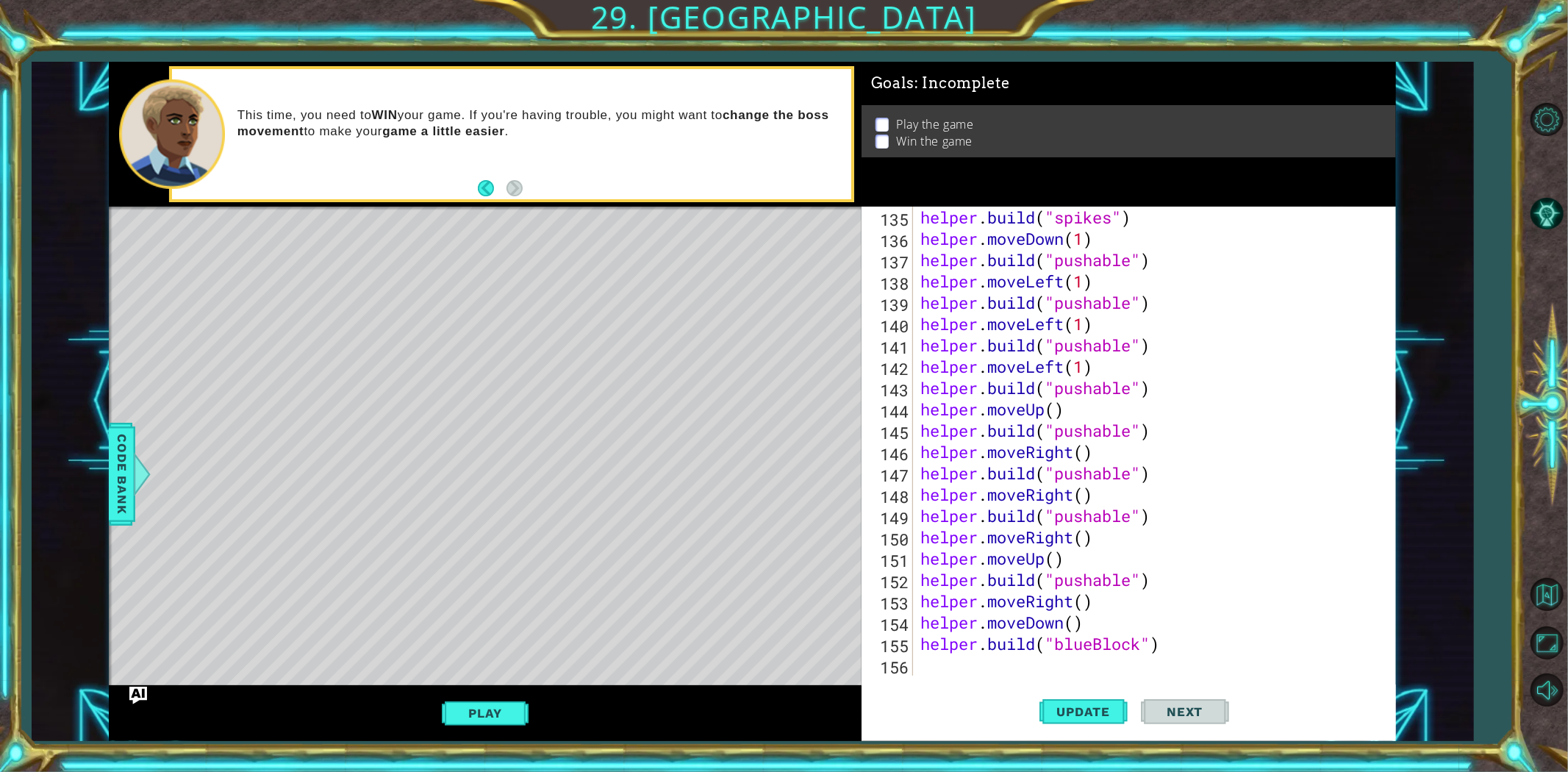
scroll to position [2858, 0]
click at [994, 670] on div "helper . build ( "spikes" ) helper . moveDown ( 1 ) helper . build ( "pushable"…" at bounding box center [1152, 462] width 468 height 512
type textarea "h"
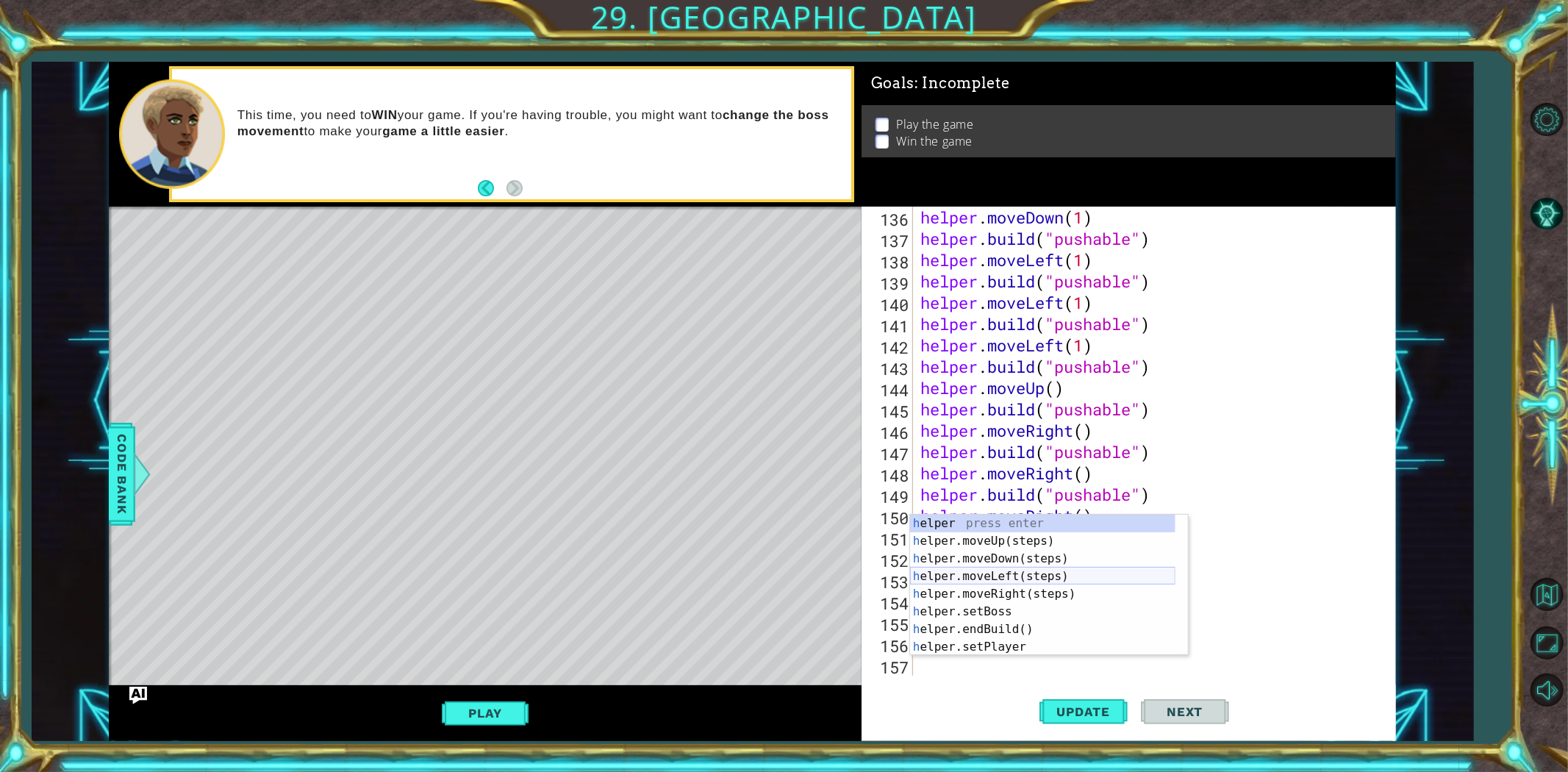
click at [1028, 579] on div "h elper press enter h elper.moveUp(steps) press enter h elper.moveDown(steps) p…" at bounding box center [1043, 603] width 266 height 177
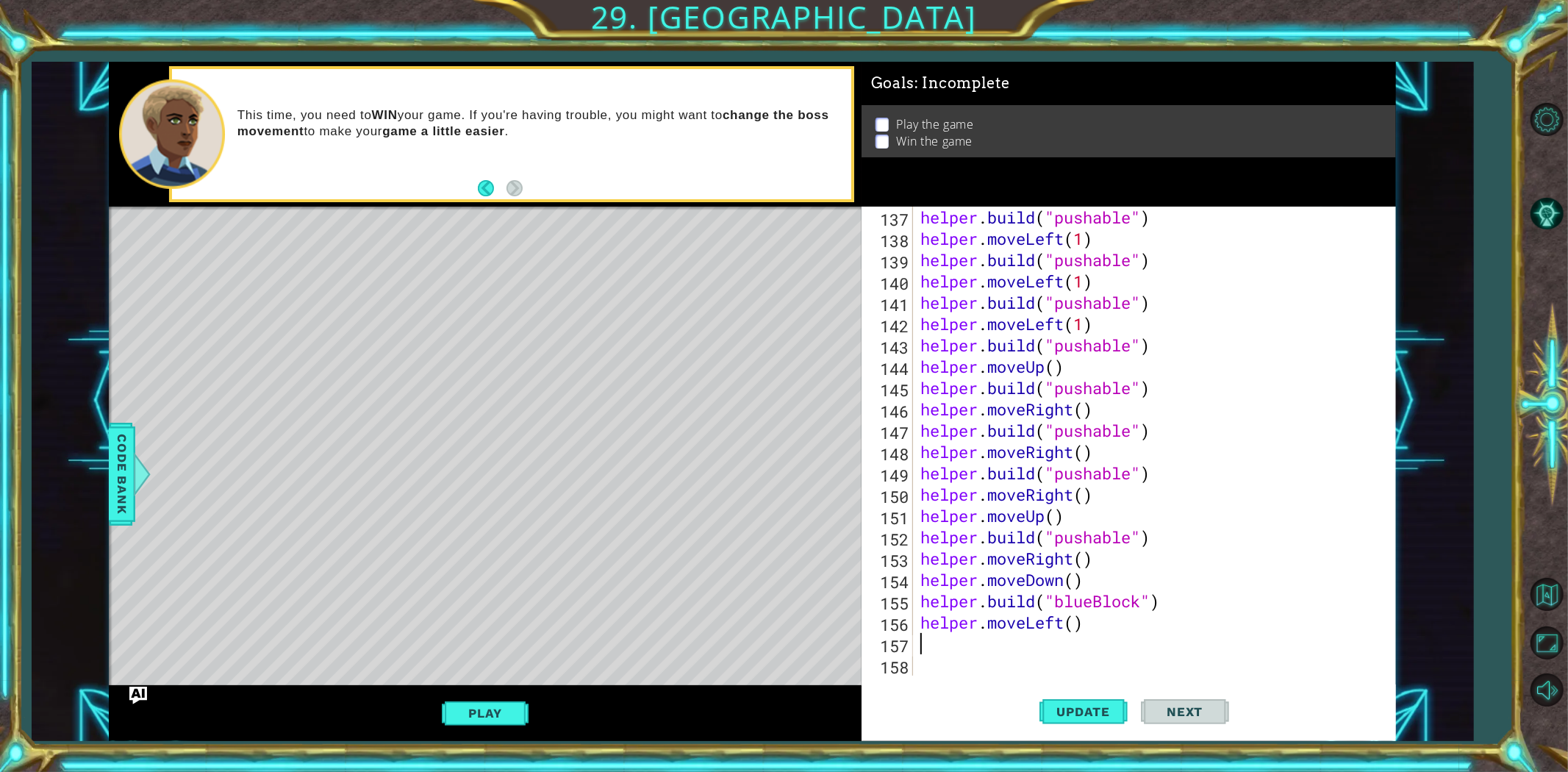
scroll to position [2901, 0]
click at [1077, 622] on div "helper . build ( "pushable" ) helper . moveLeft ( 1 ) helper . build ( "pushabl…" at bounding box center [1152, 462] width 468 height 512
click at [1078, 712] on span "Update" at bounding box center [1083, 712] width 83 height 14
click at [1099, 685] on button "Update" at bounding box center [1083, 712] width 88 height 54
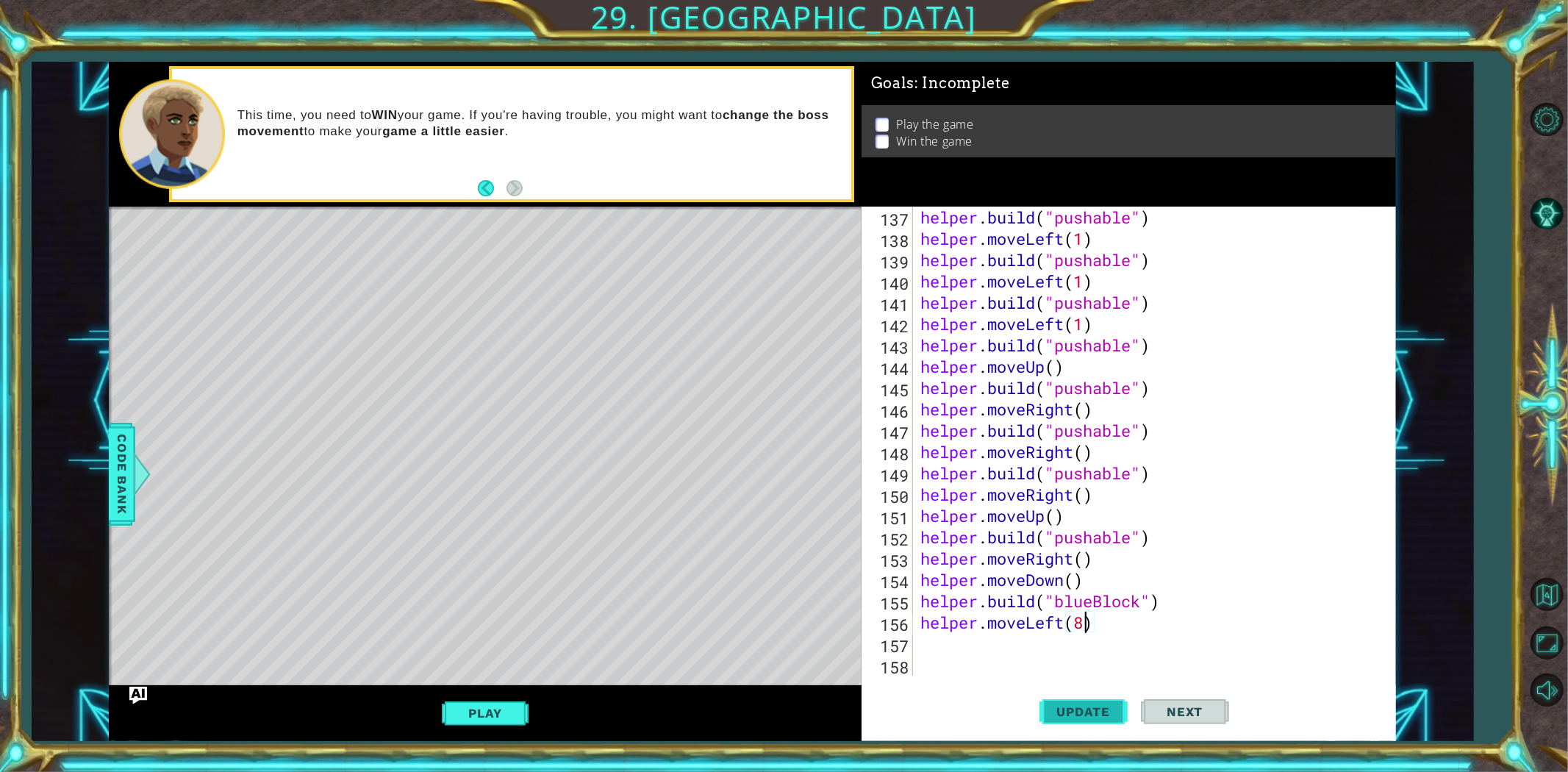
type textarea "helper.moveLeft(8)"
click at [1067, 705] on span "Update" at bounding box center [1083, 712] width 83 height 14
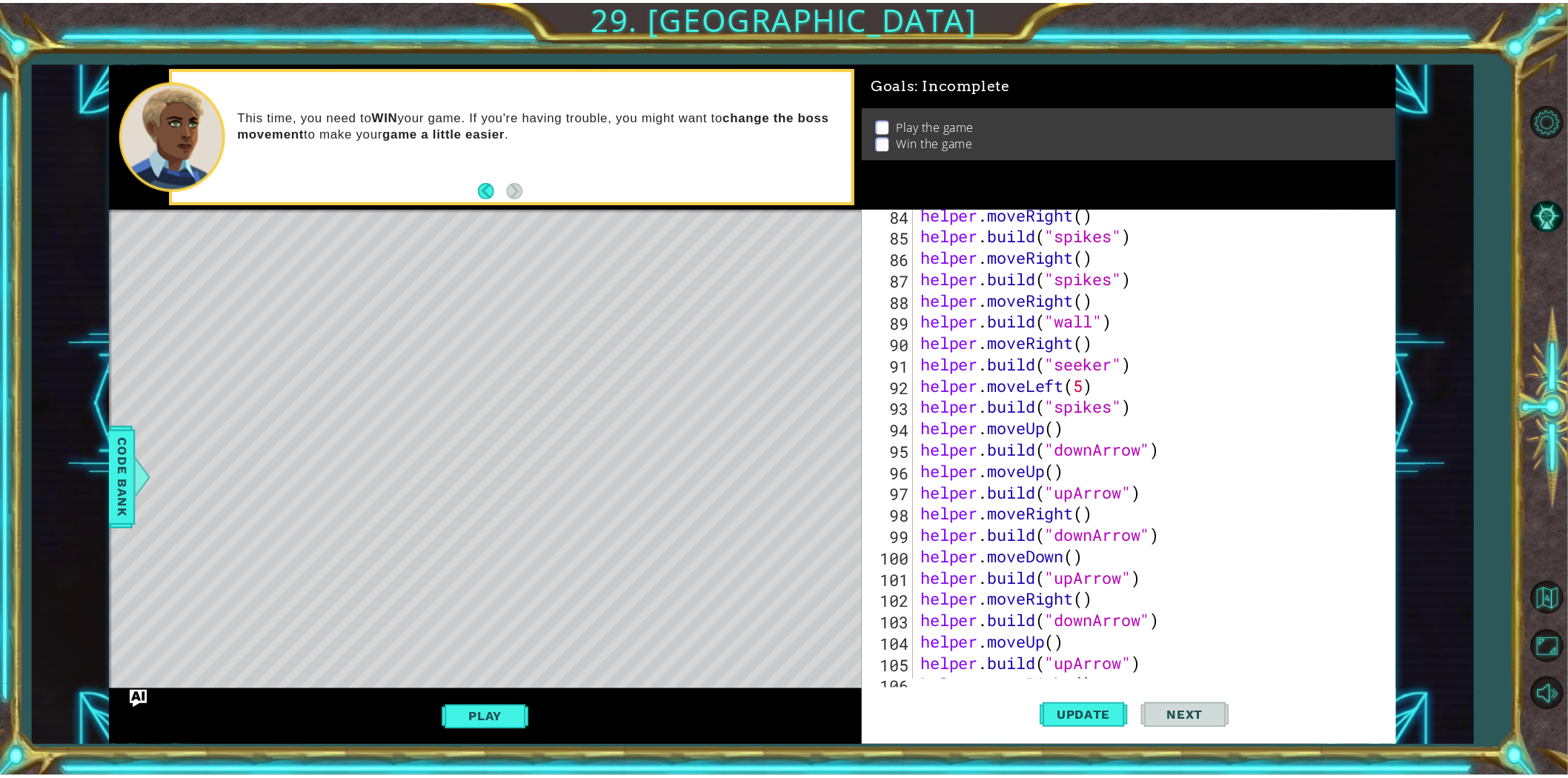
scroll to position [1593, 0]
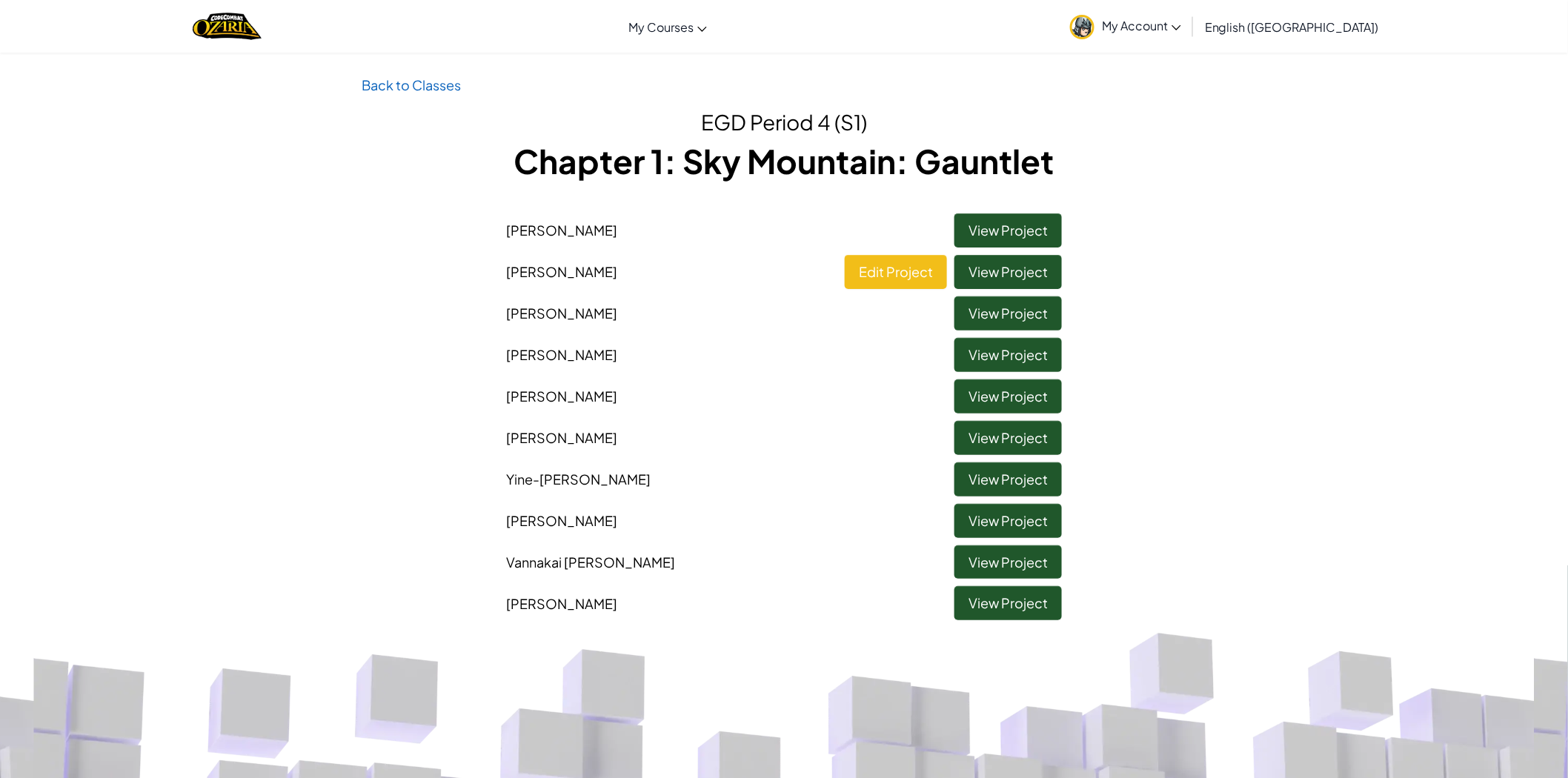
drag, startPoint x: 707, startPoint y: 490, endPoint x: 686, endPoint y: 493, distance: 21.2
drag, startPoint x: 686, startPoint y: 493, endPoint x: 101, endPoint y: 290, distance: 619.2
click at [99, 298] on div "Back to Classes EGD Period 4 (S1) Chapter 1: Sky Mountain: Gauntlet [PERSON_NAM…" at bounding box center [784, 351] width 1568 height 553
click at [1020, 395] on link "View Project" at bounding box center [1008, 396] width 108 height 34
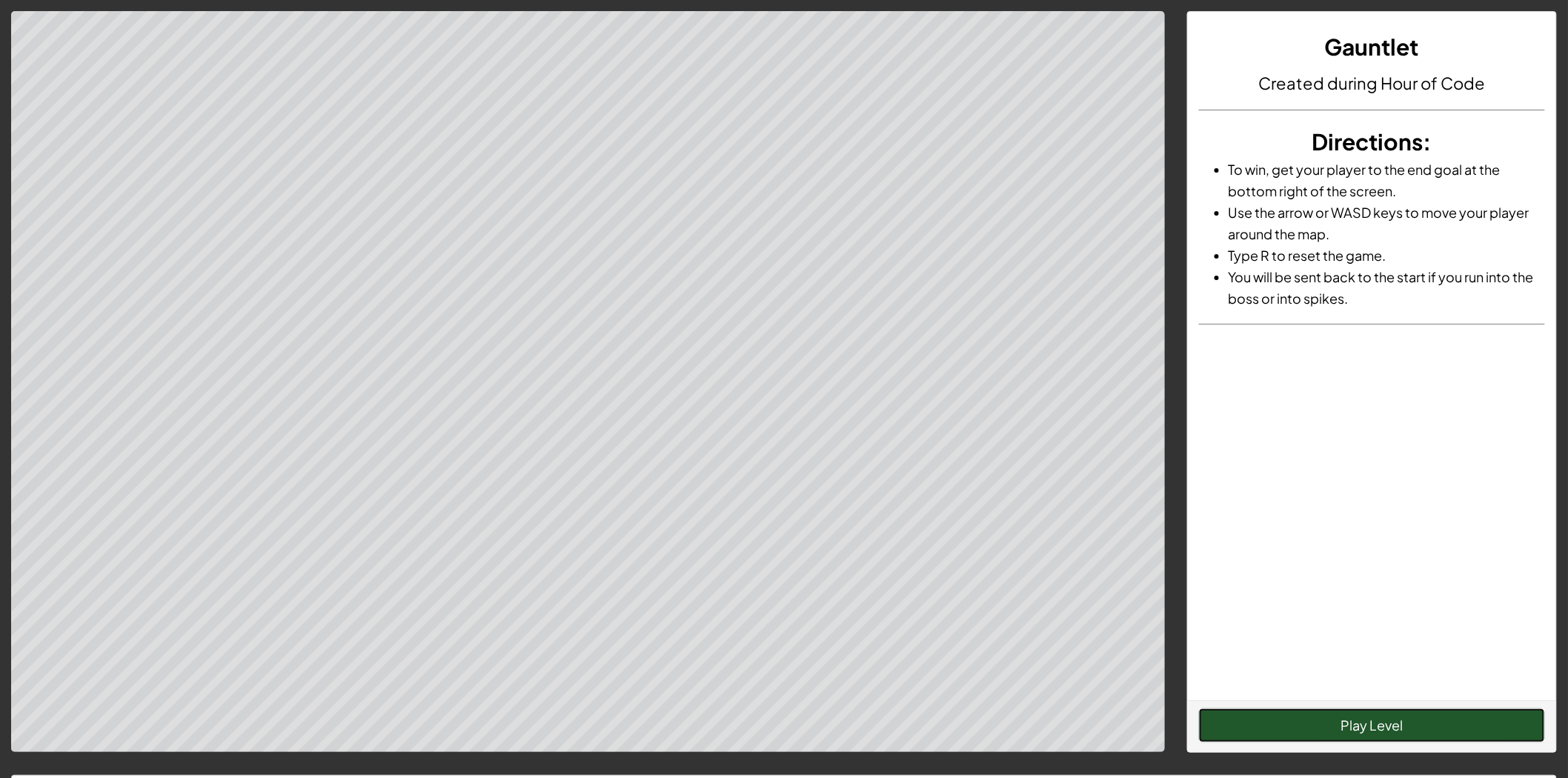
click at [1360, 727] on button "Play Level" at bounding box center [1371, 725] width 346 height 34
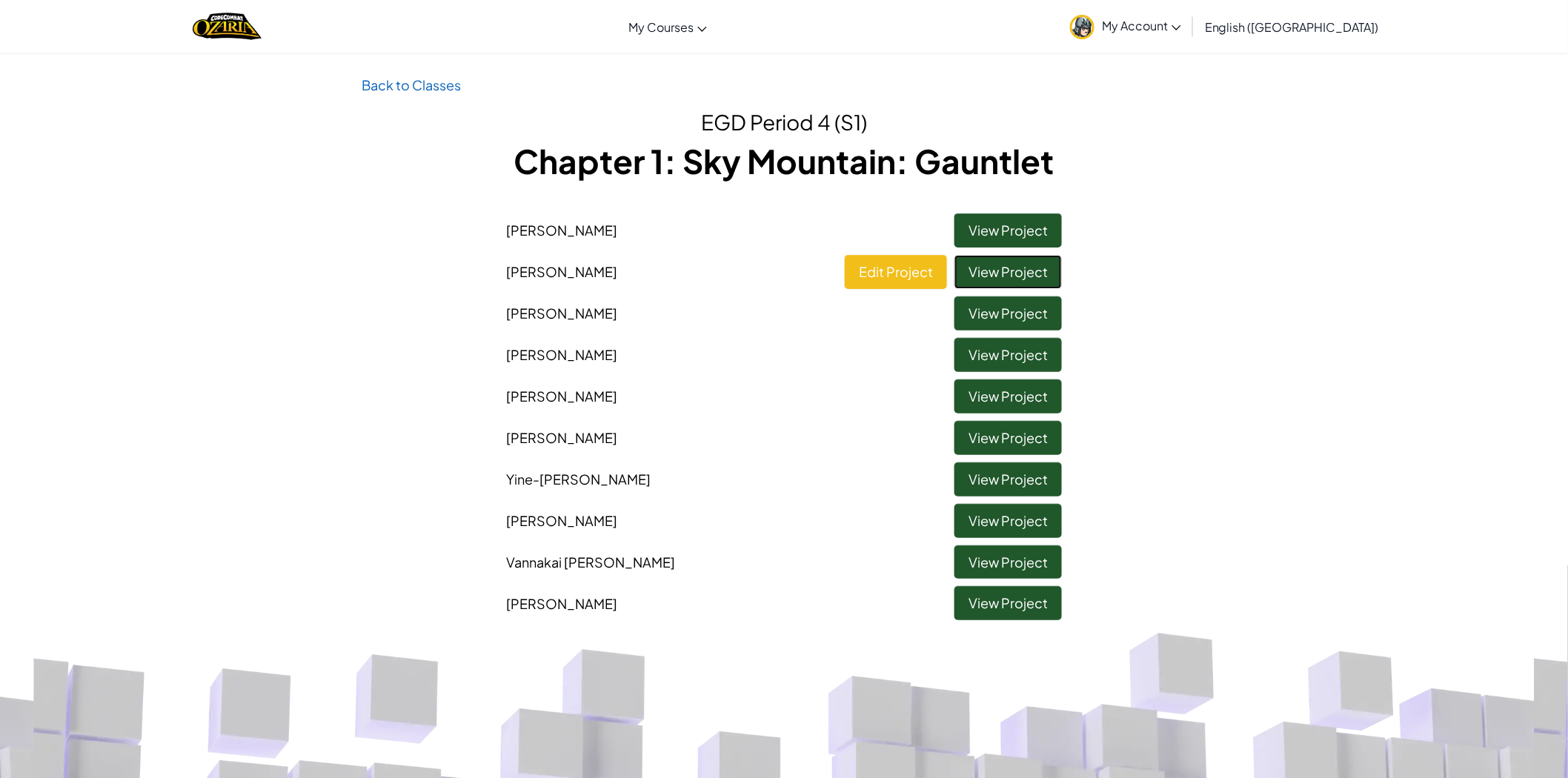
click at [1012, 261] on link "View Project" at bounding box center [1008, 272] width 108 height 34
click at [979, 264] on link "View Project" at bounding box center [1008, 272] width 108 height 34
click at [1012, 264] on link "View Project" at bounding box center [1008, 272] width 108 height 34
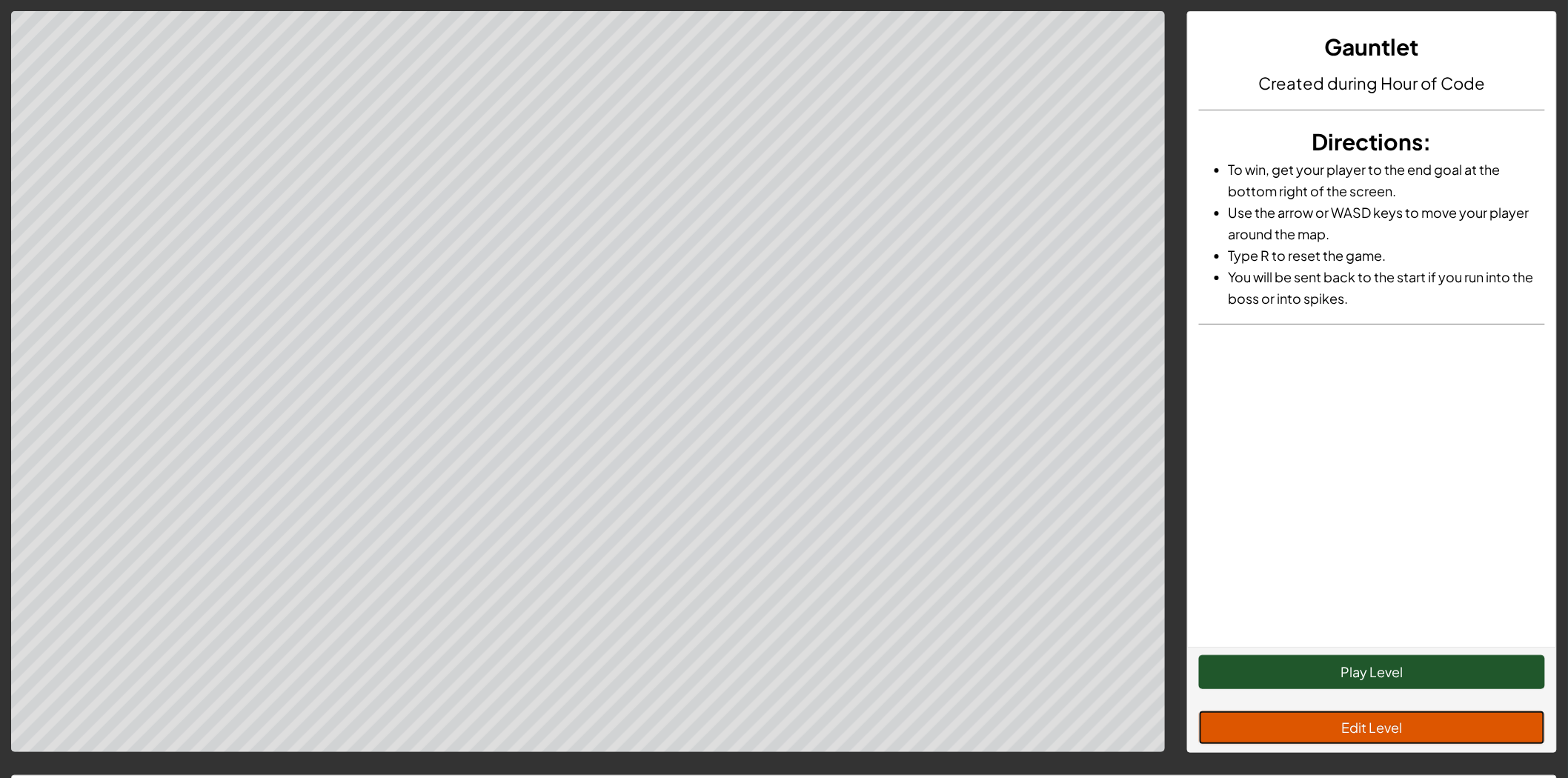
click at [1427, 725] on button "Edit Level" at bounding box center [1371, 727] width 346 height 34
